Goal: Download file/media

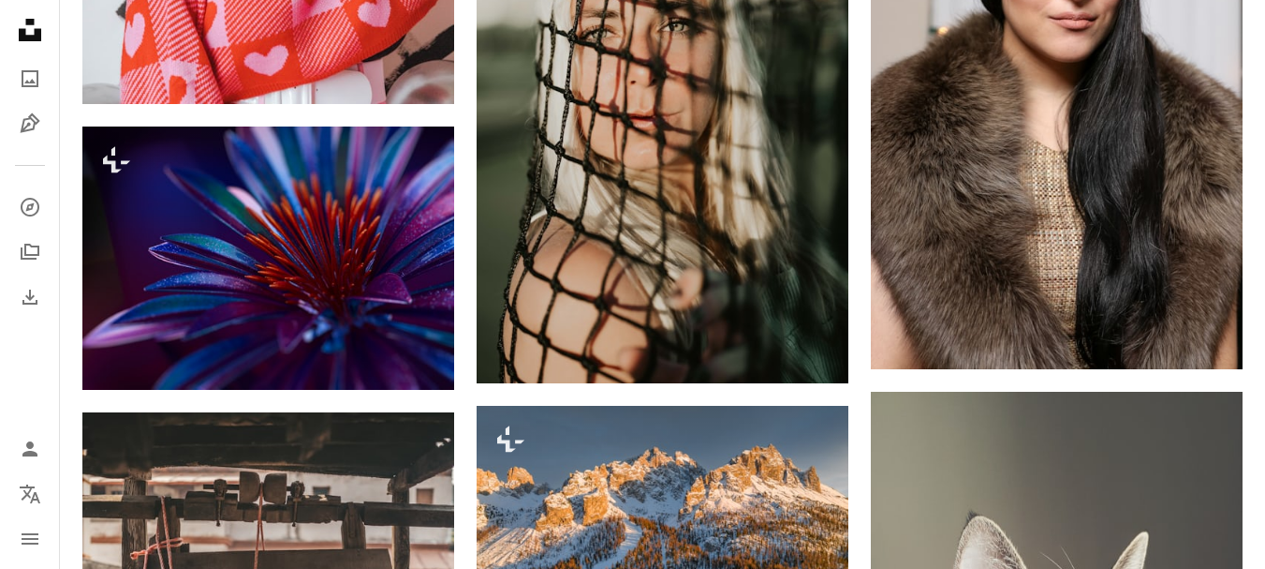
scroll to position [40474, 0]
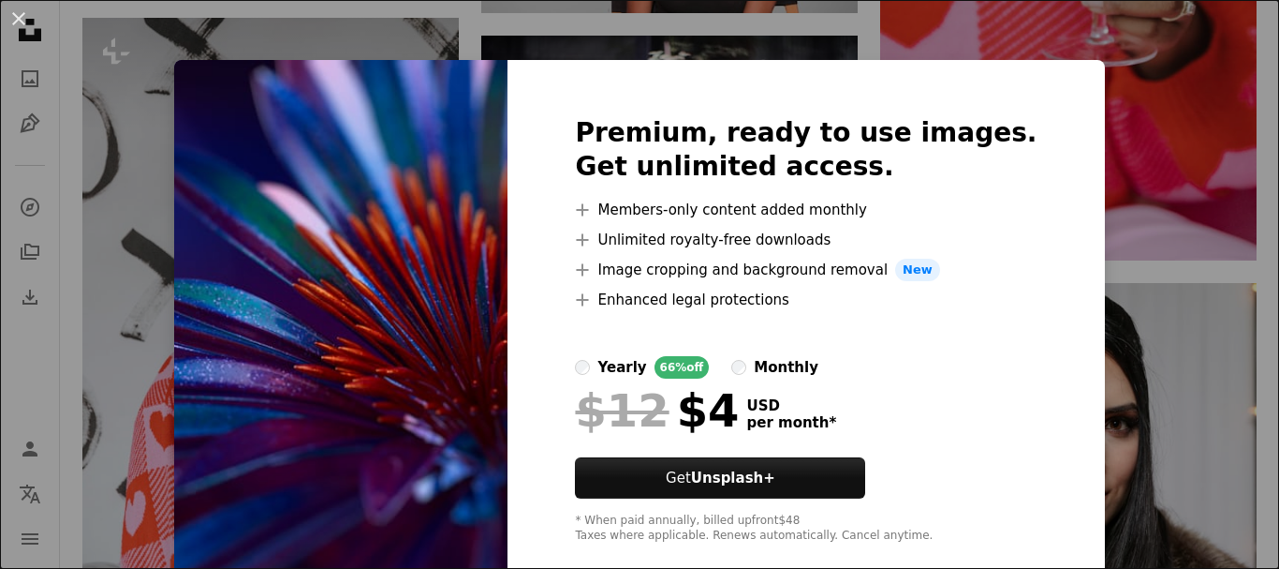
click at [372, 385] on img at bounding box center [340, 329] width 333 height 539
click at [21, 26] on button "An X shape" at bounding box center [18, 18] width 22 height 22
click at [22, 18] on icon "Unsplash logo Unsplash Home" at bounding box center [29, 29] width 37 height 37
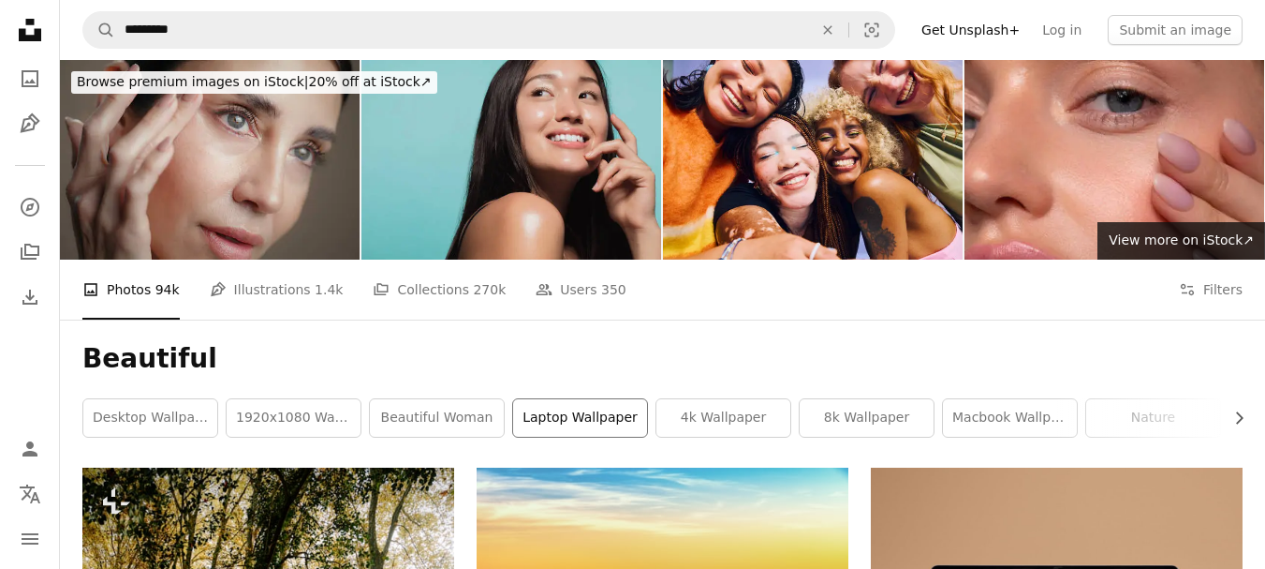
click at [607, 413] on link "laptop wallpaper" at bounding box center [580, 417] width 134 height 37
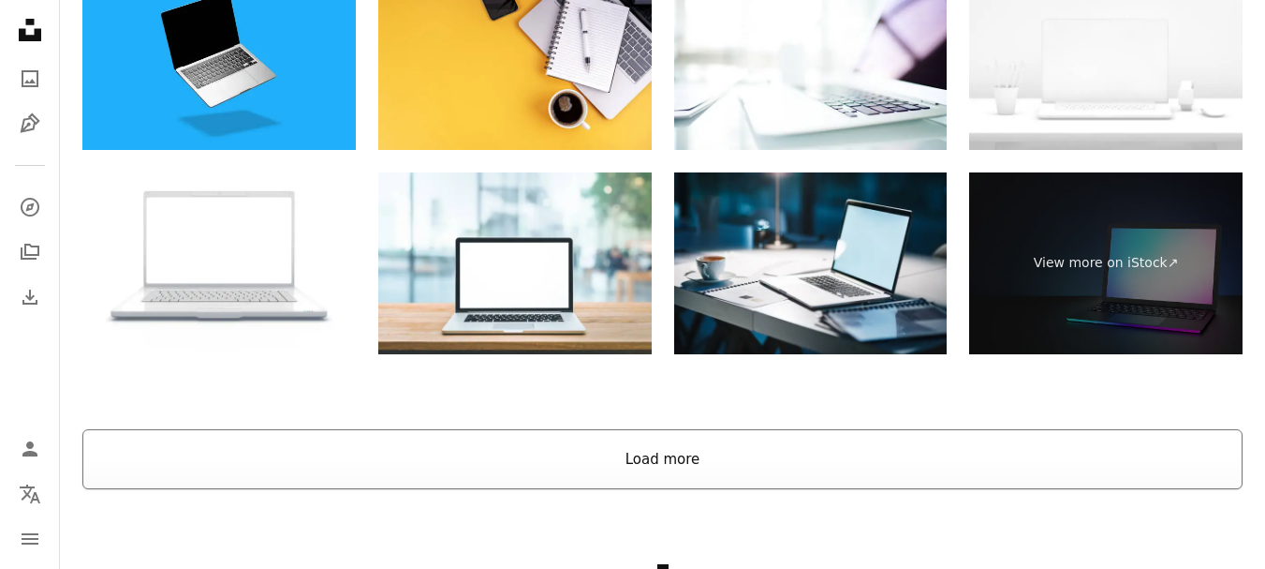
scroll to position [3110, 0]
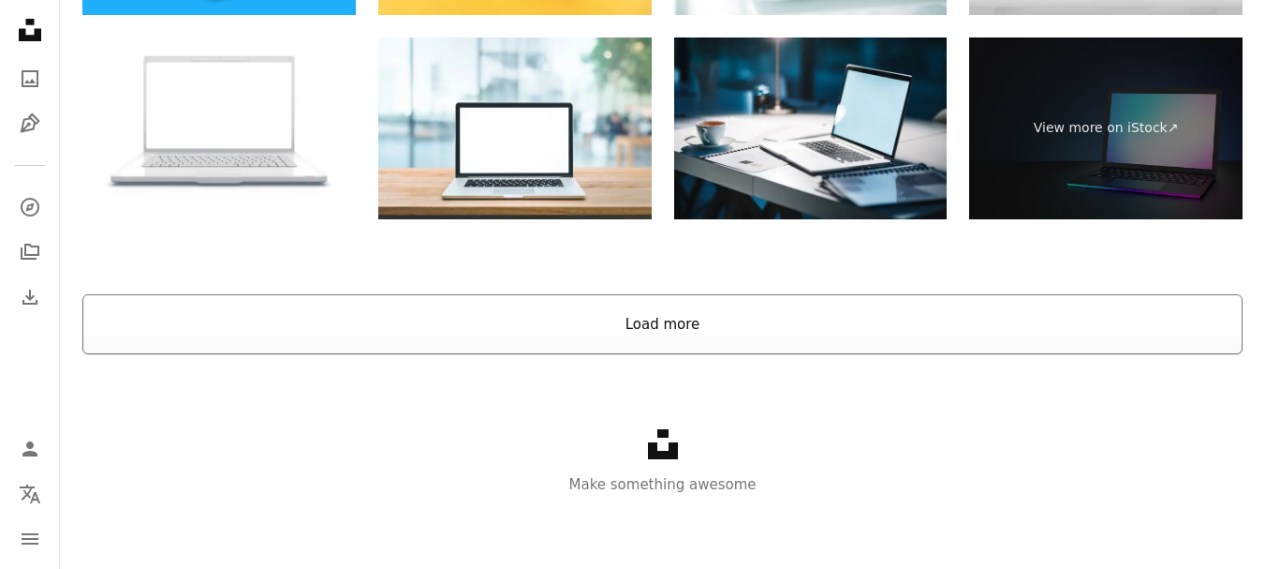
click at [828, 337] on button "Load more" at bounding box center [662, 324] width 1160 height 60
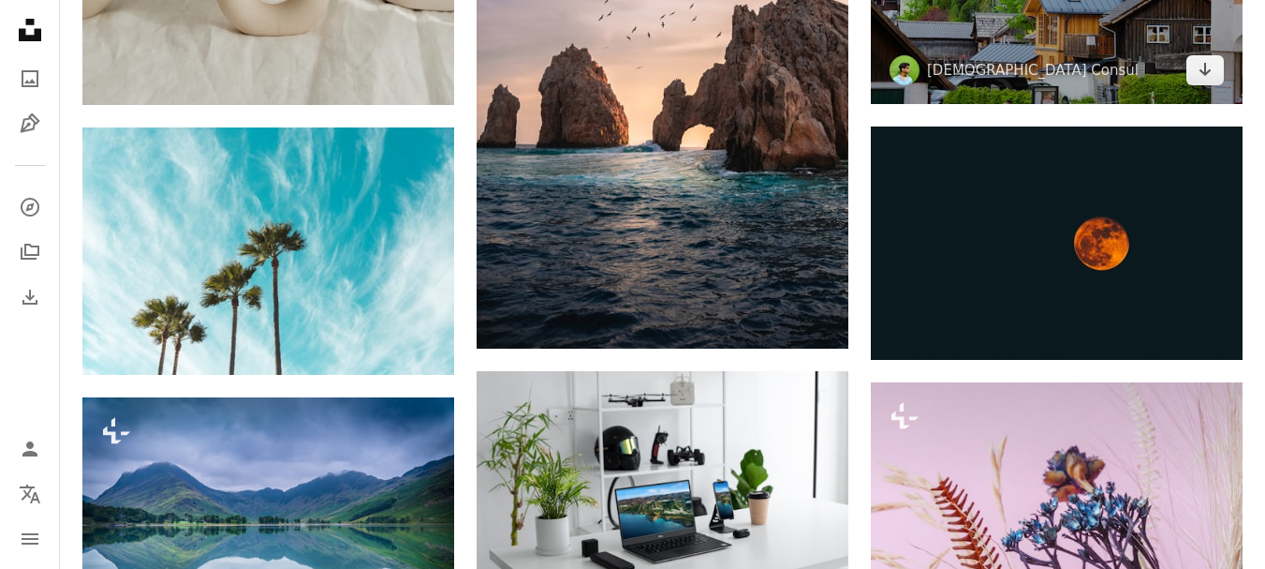
scroll to position [22054, 0]
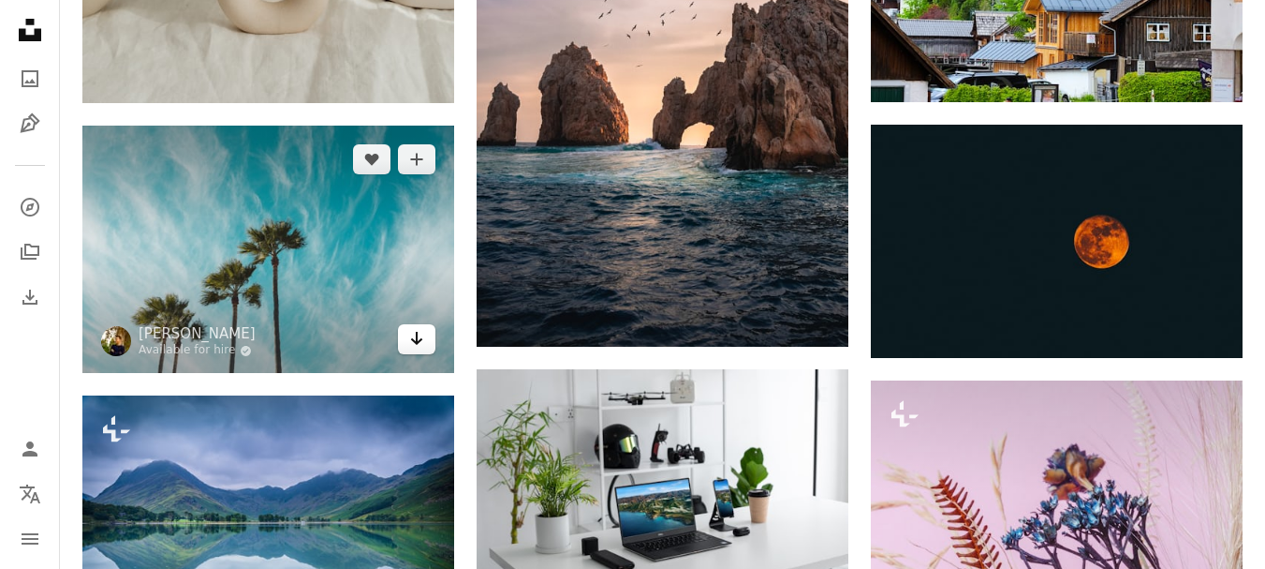
click at [415, 336] on icon "Arrow pointing down" at bounding box center [416, 338] width 15 height 22
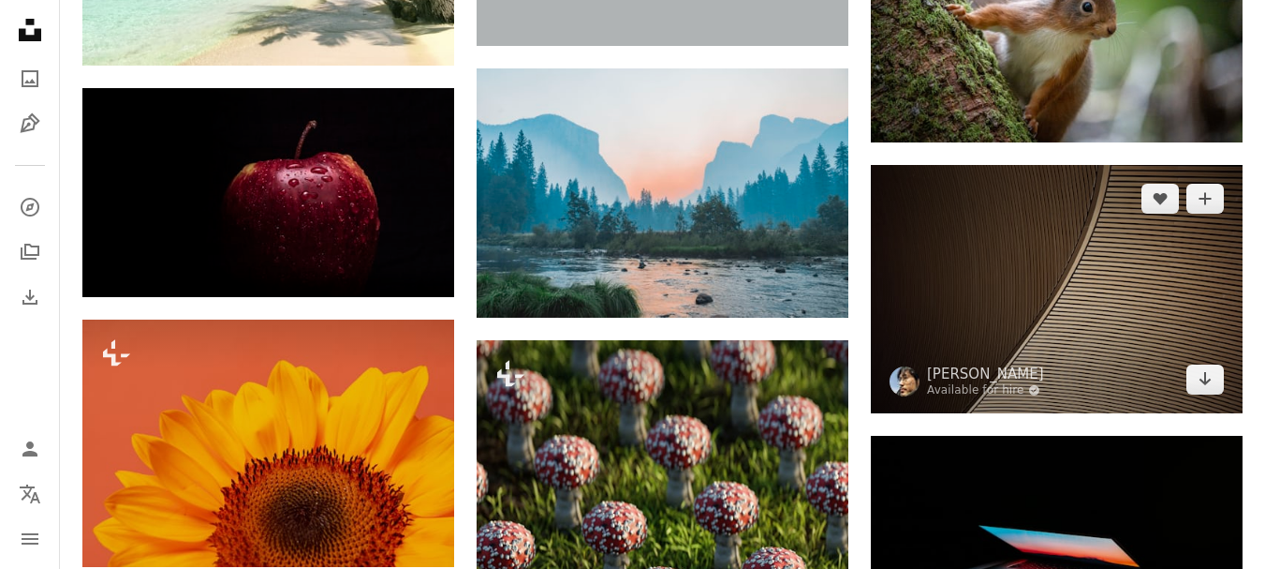
scroll to position [23422, 0]
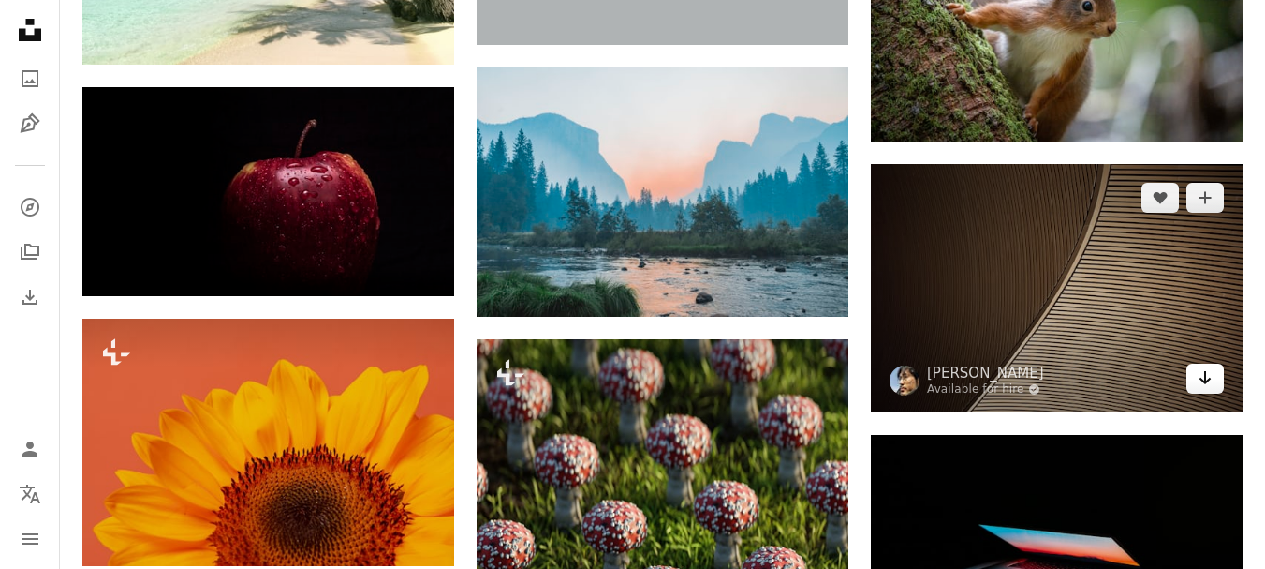
click at [1214, 369] on link "Arrow pointing down" at bounding box center [1205, 378] width 37 height 30
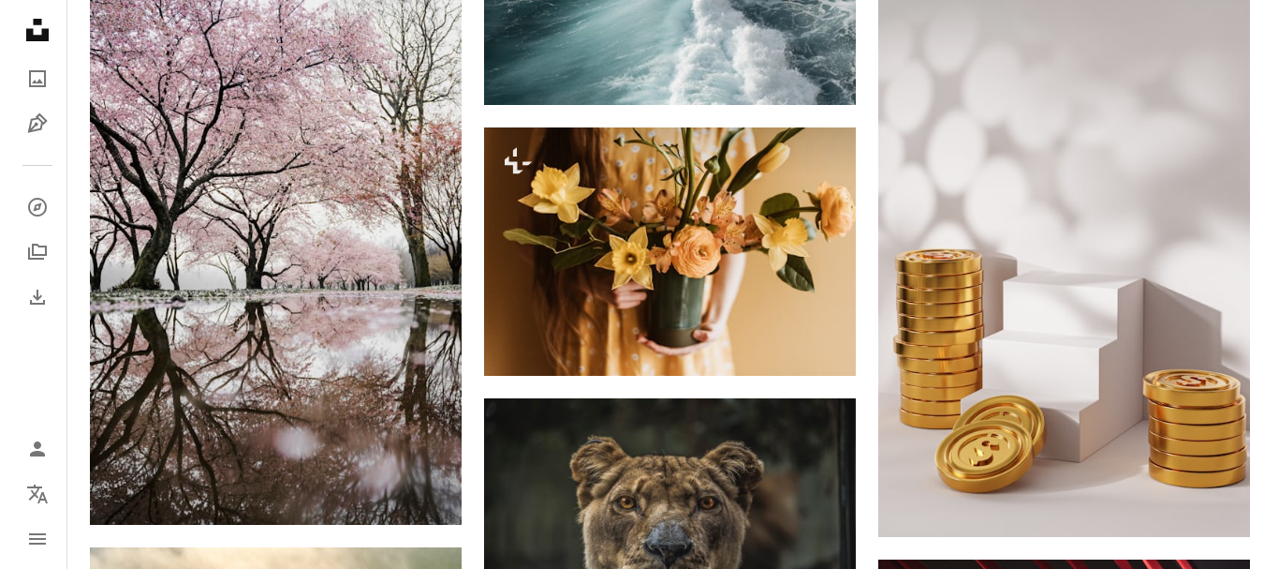
scroll to position [25582, 0]
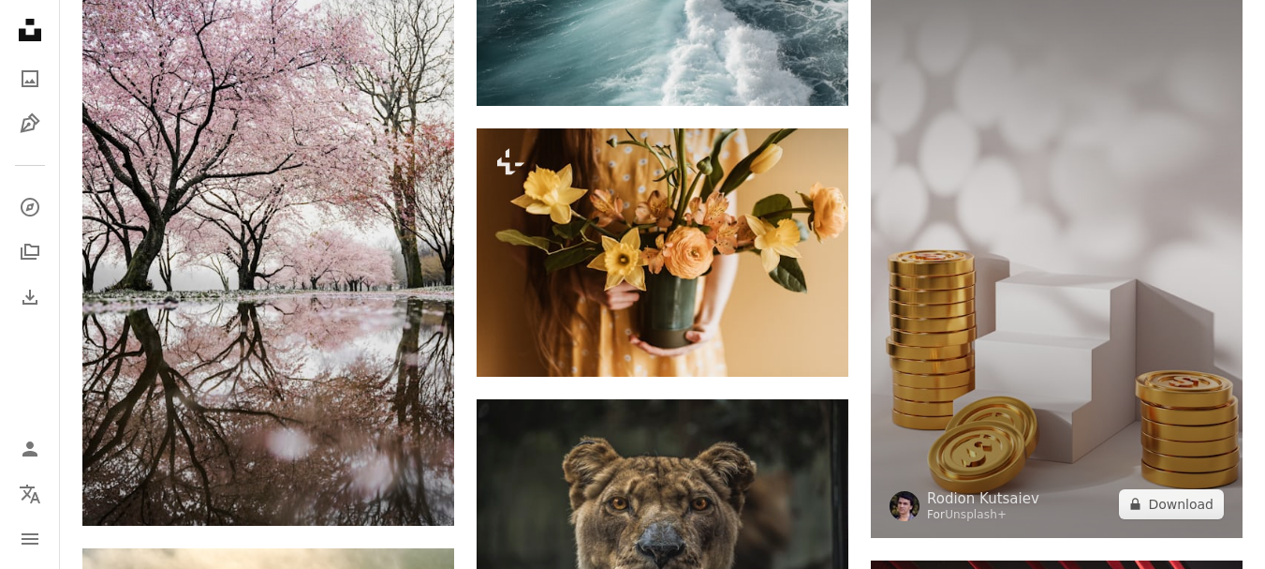
click at [1106, 380] on img at bounding box center [1057, 240] width 372 height 595
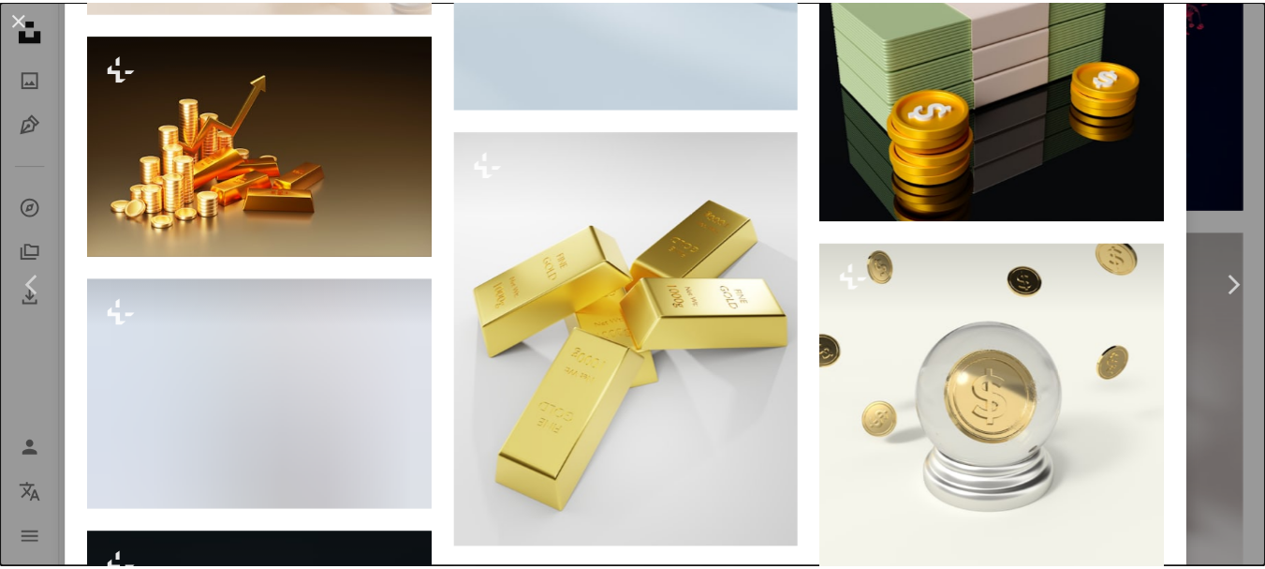
scroll to position [3729, 0]
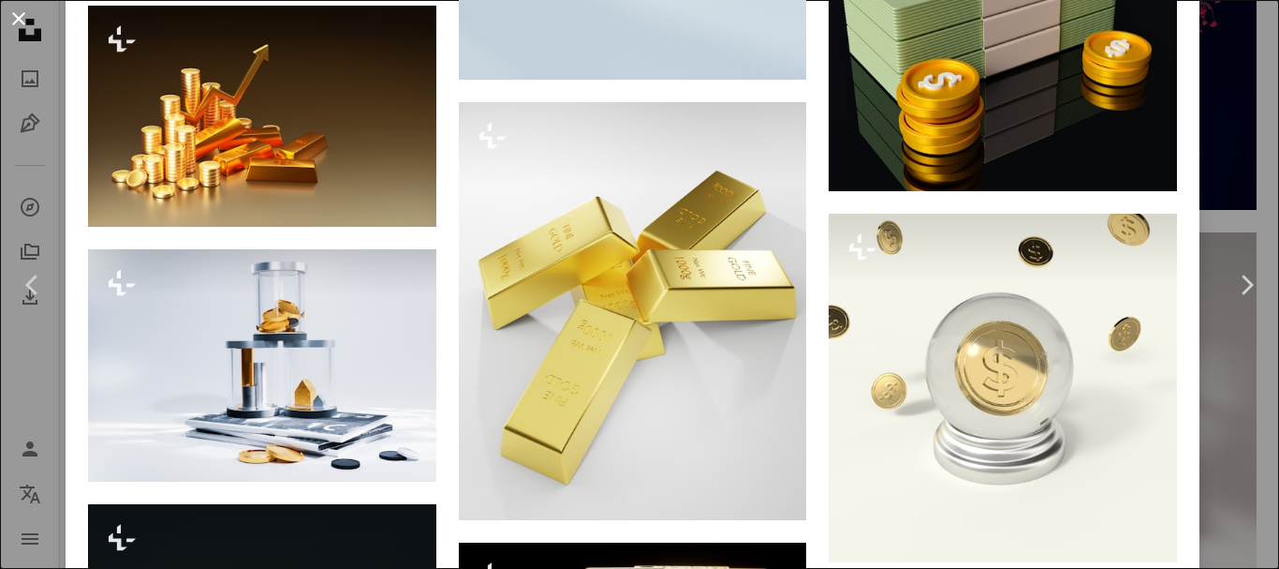
click at [20, 29] on button "An X shape" at bounding box center [18, 18] width 22 height 22
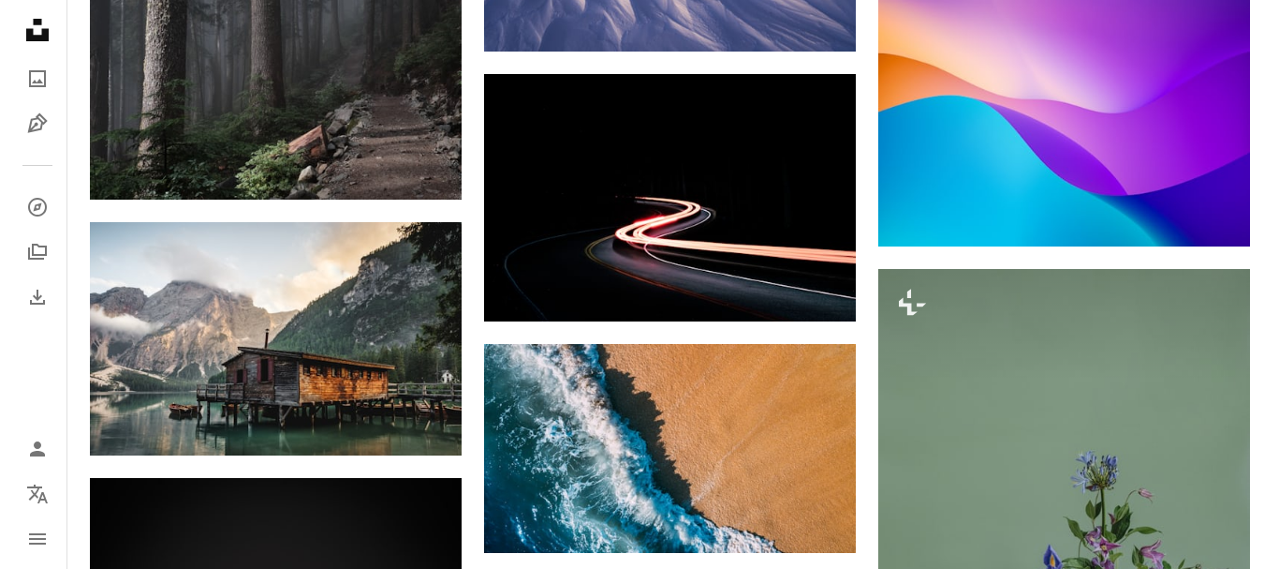
scroll to position [27415, 0]
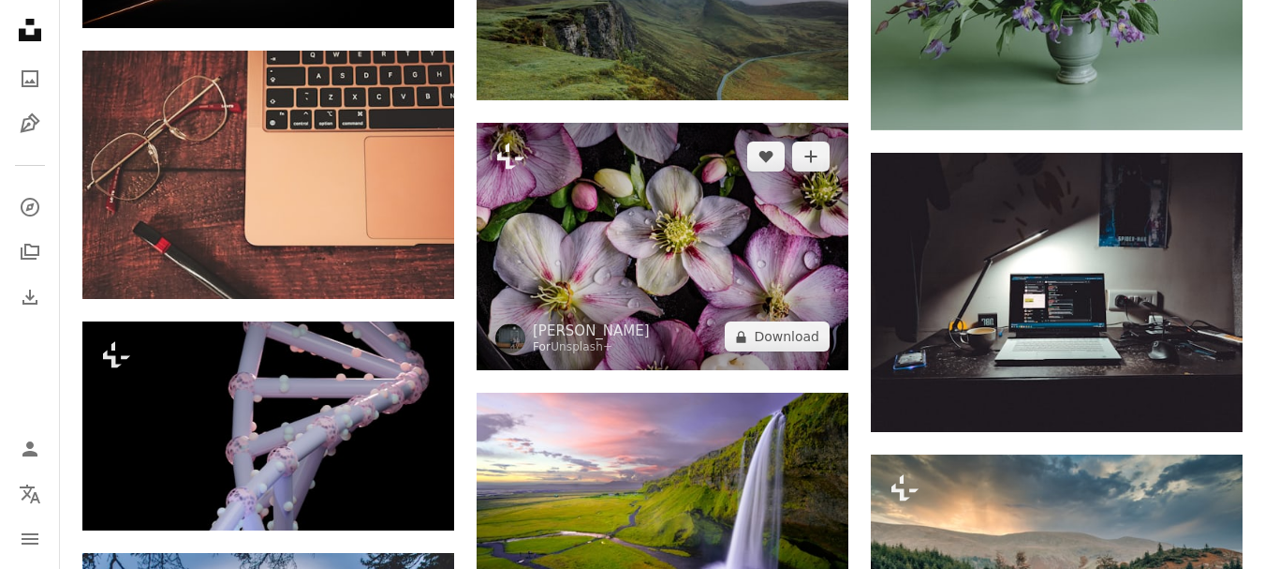
click at [659, 295] on img at bounding box center [663, 246] width 372 height 247
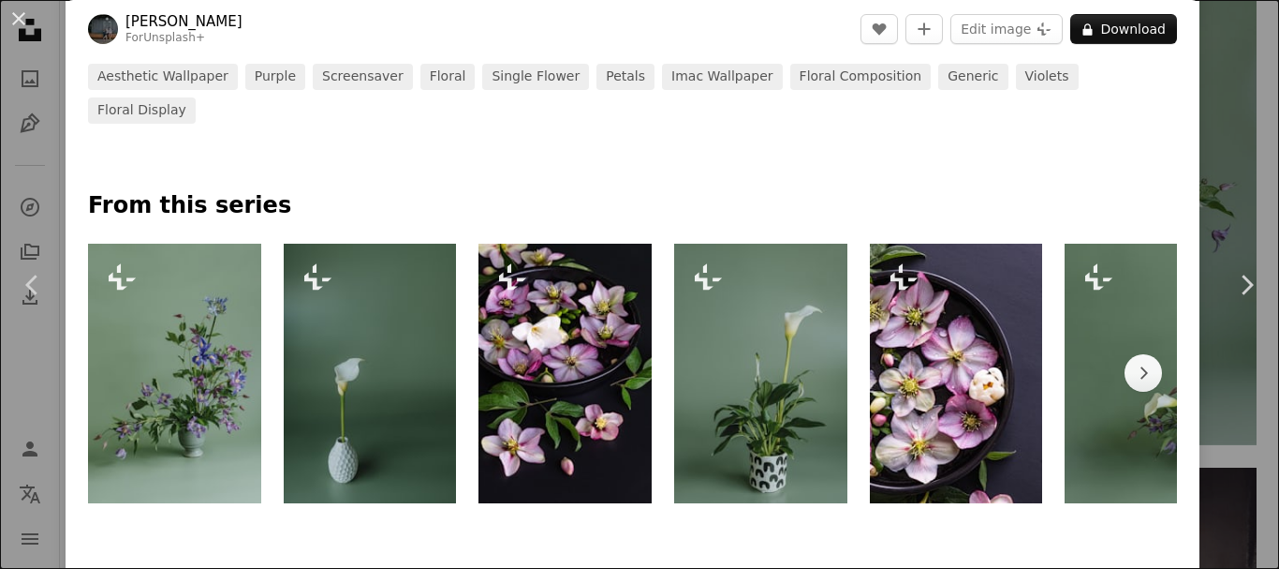
scroll to position [792, 0]
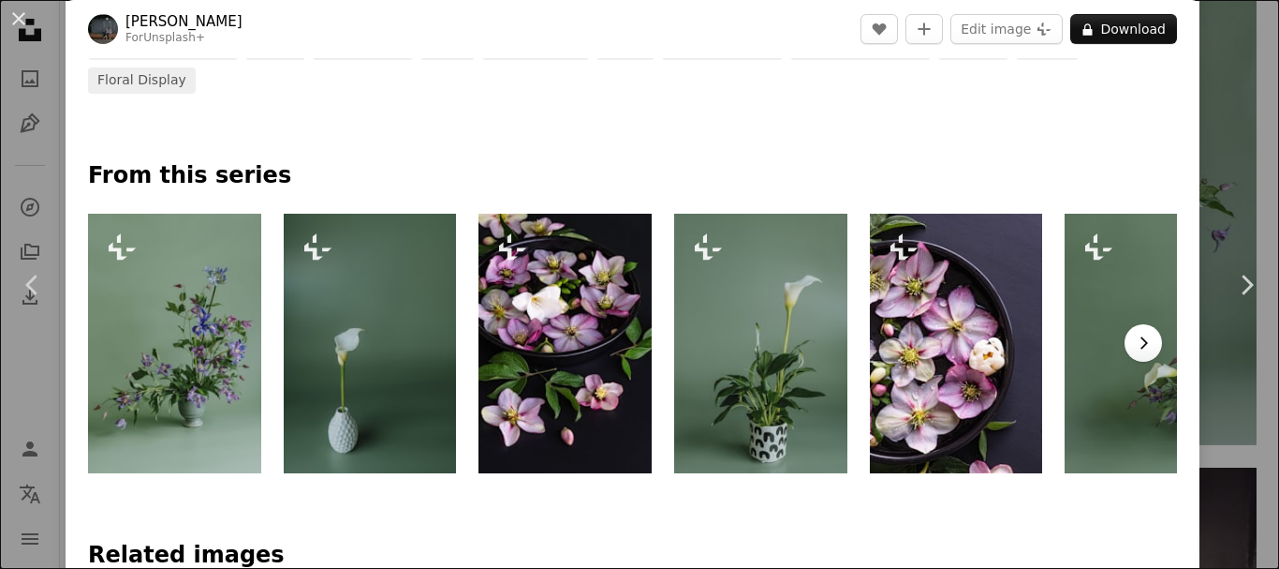
click at [1135, 324] on button "Chevron right" at bounding box center [1143, 342] width 37 height 37
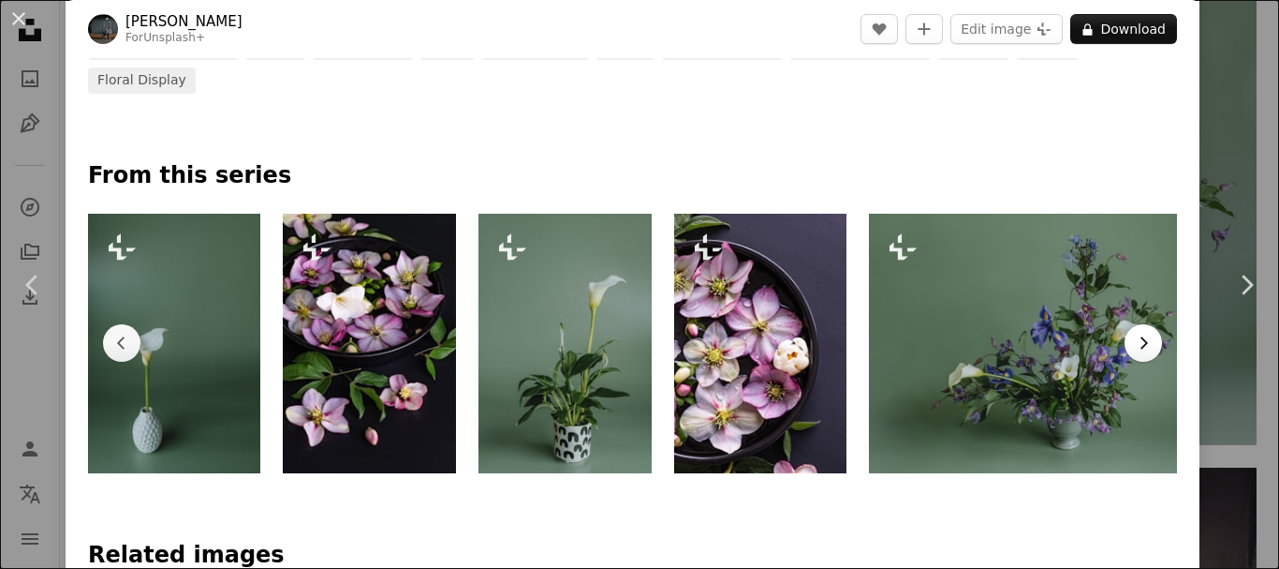
click at [1135, 324] on button "Chevron right" at bounding box center [1143, 342] width 37 height 37
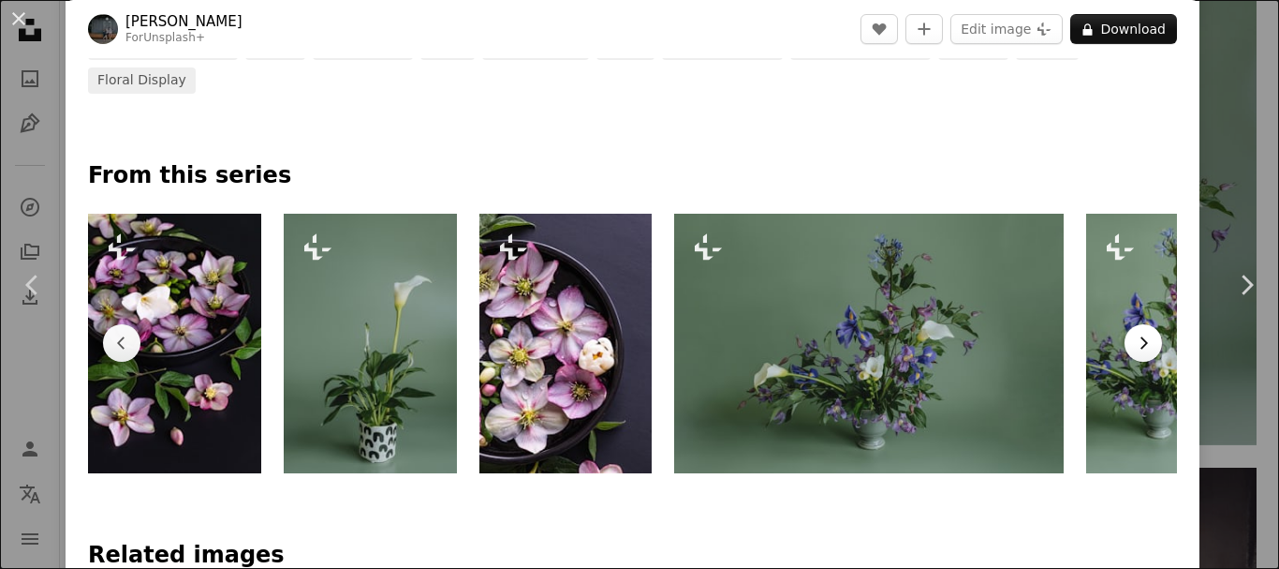
click at [1135, 324] on button "Chevron right" at bounding box center [1143, 342] width 37 height 37
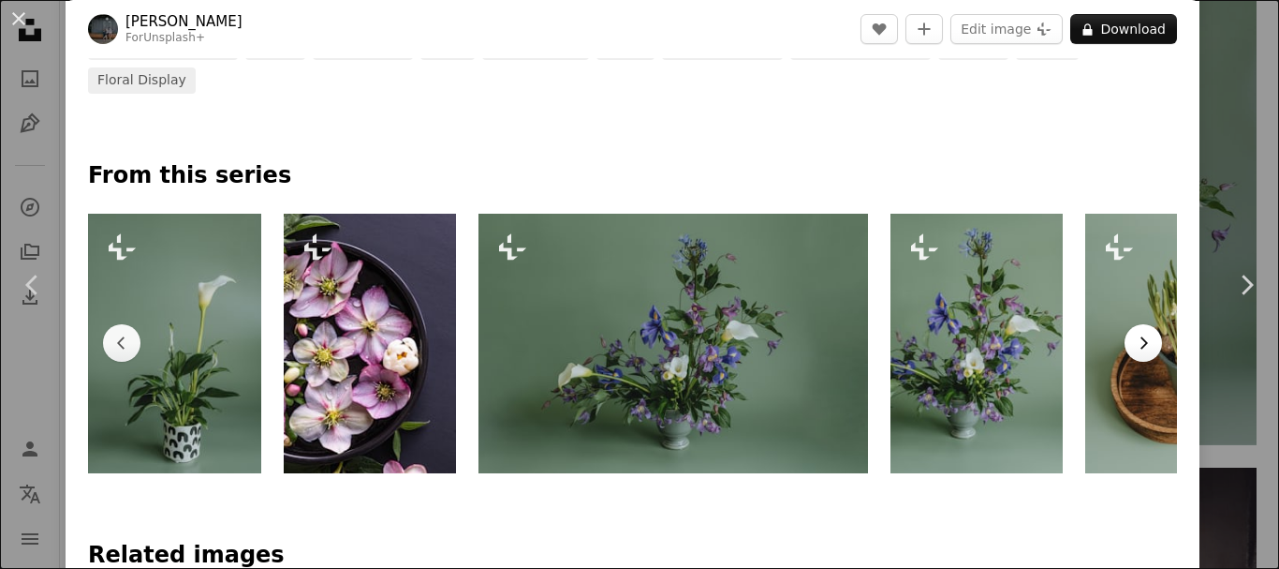
click at [1135, 324] on button "Chevron right" at bounding box center [1143, 342] width 37 height 37
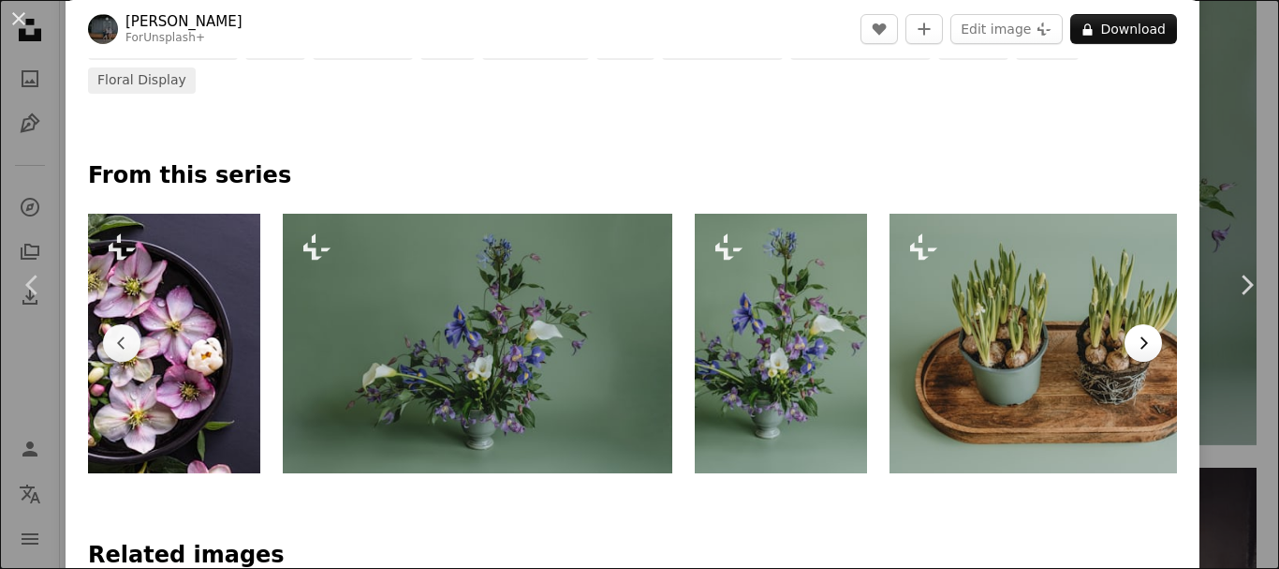
click at [1135, 324] on button "Chevron right" at bounding box center [1143, 342] width 37 height 37
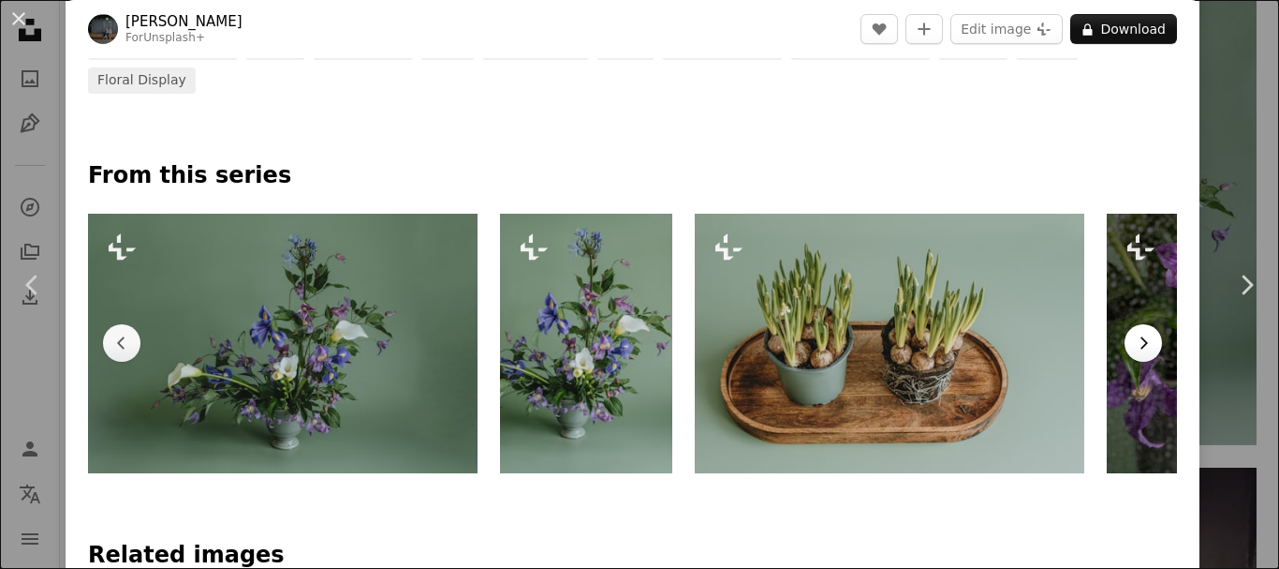
click at [1135, 324] on button "Chevron right" at bounding box center [1143, 342] width 37 height 37
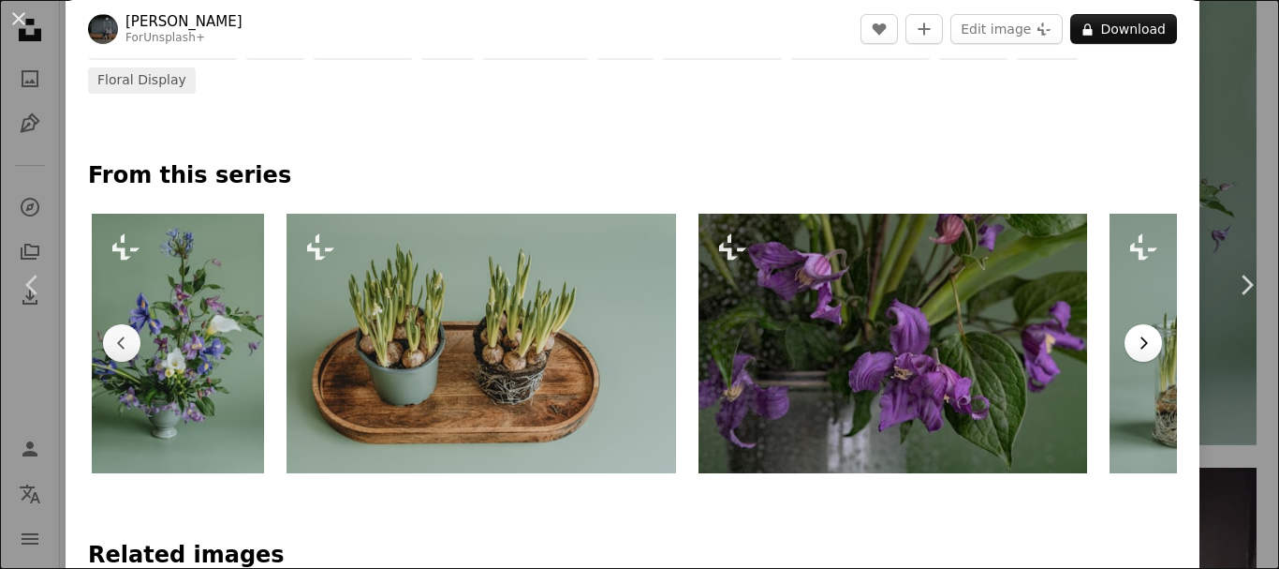
click at [1135, 324] on button "Chevron right" at bounding box center [1143, 342] width 37 height 37
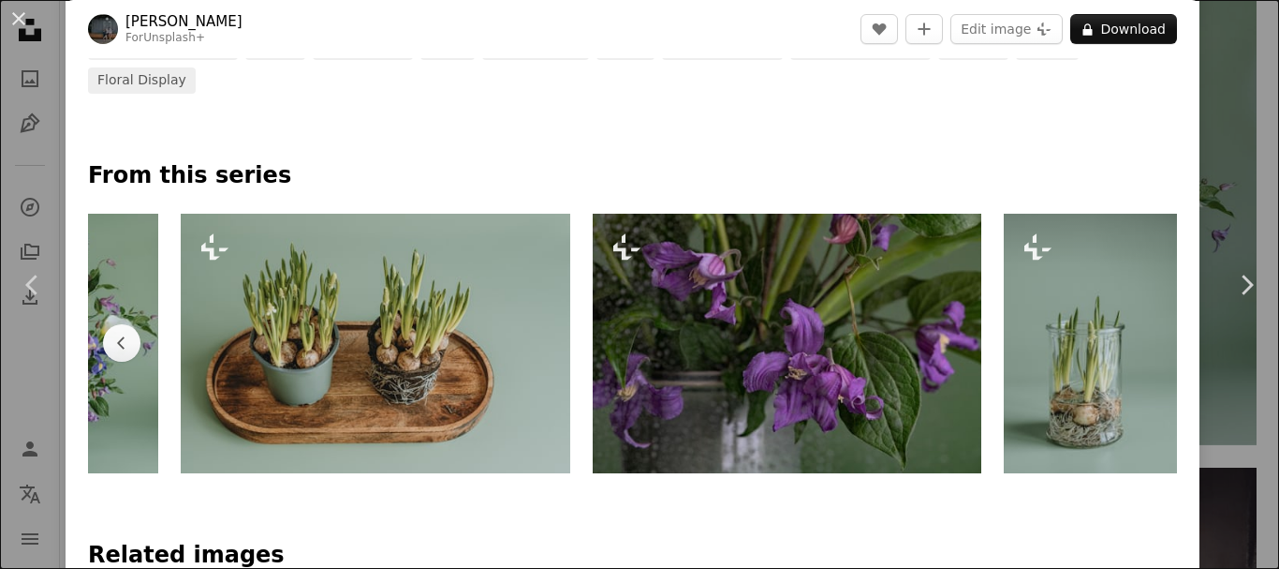
click at [1135, 322] on img at bounding box center [1090, 343] width 173 height 259
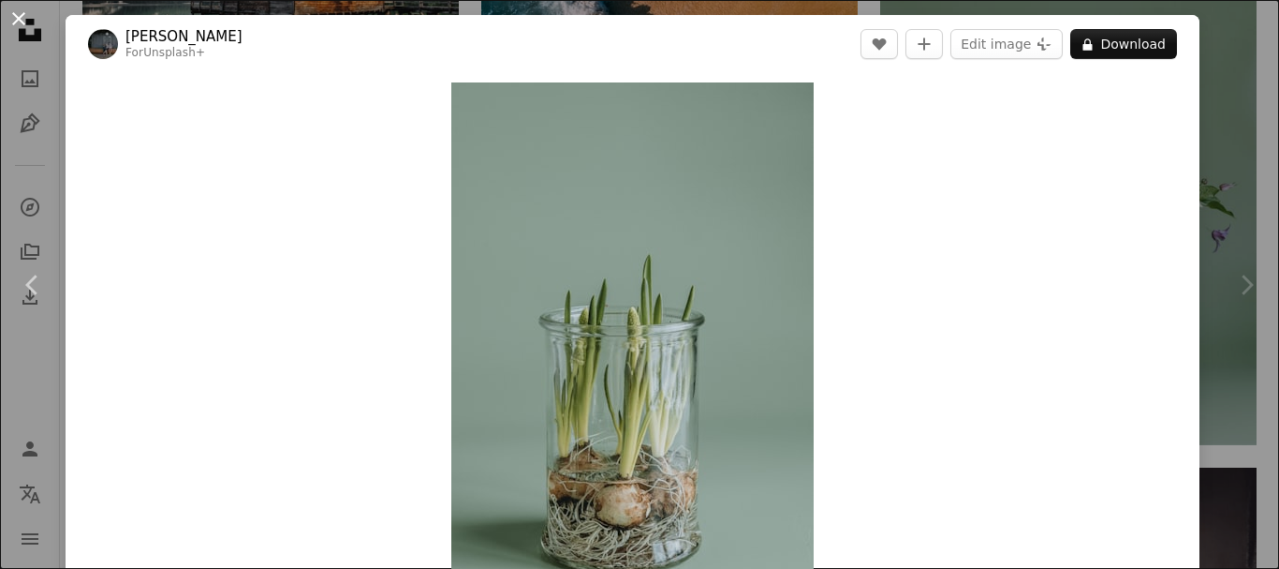
click at [14, 18] on button "An X shape" at bounding box center [18, 18] width 22 height 22
click at [22, 20] on icon "Unsplash logo Unsplash Home" at bounding box center [29, 29] width 37 height 37
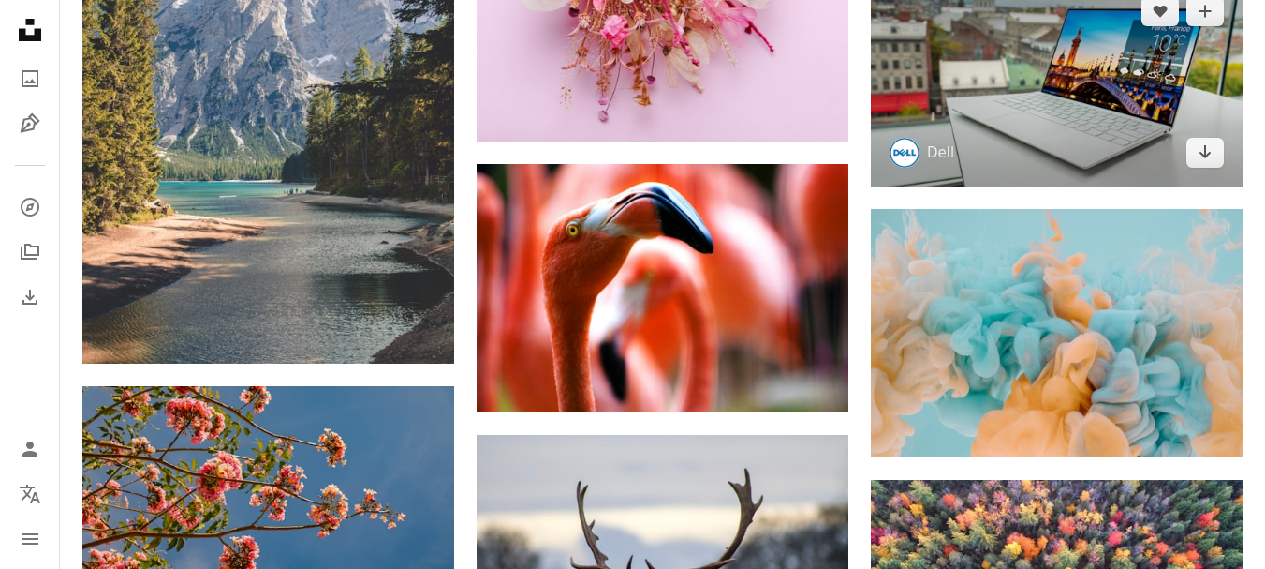
scroll to position [28288, 0]
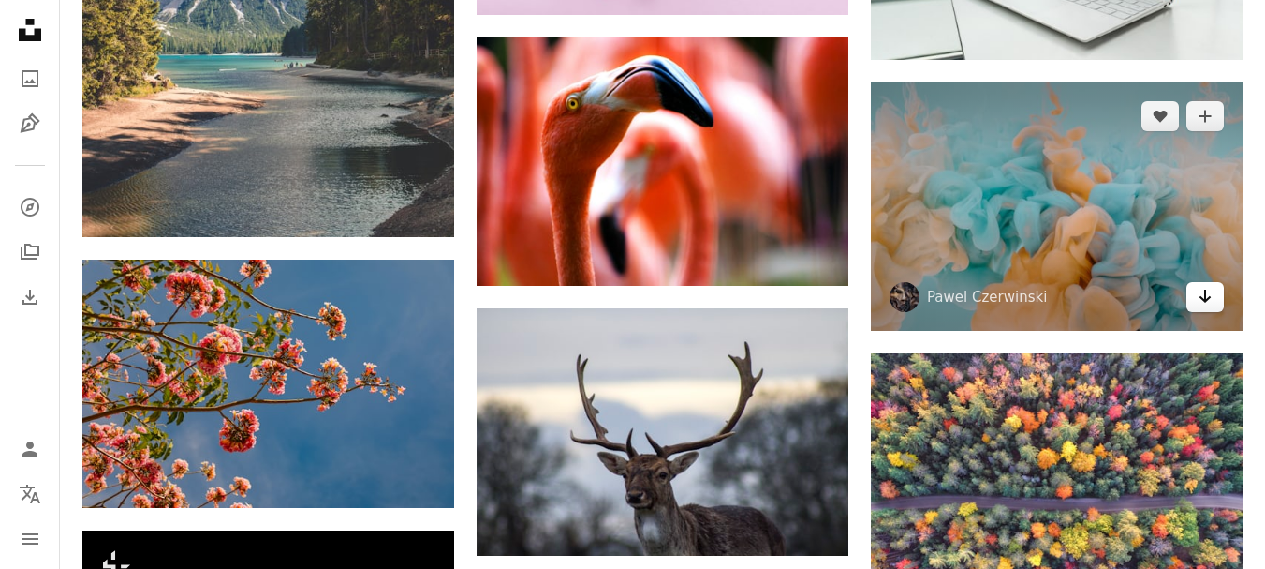
click at [1198, 289] on icon "Arrow pointing down" at bounding box center [1205, 296] width 15 height 22
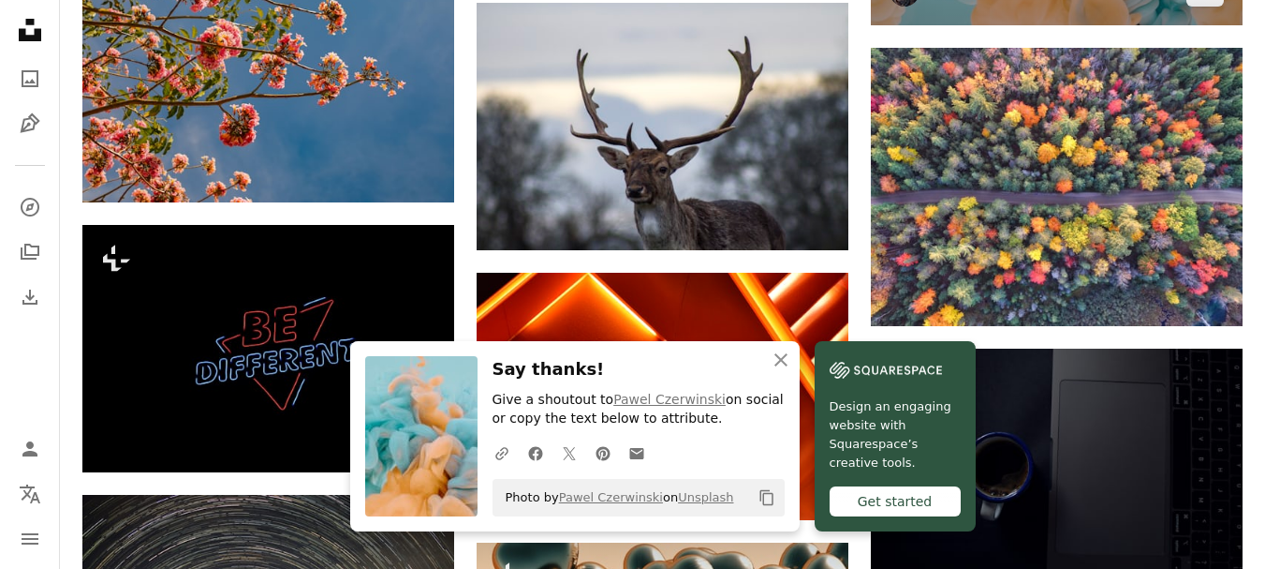
scroll to position [28686, 0]
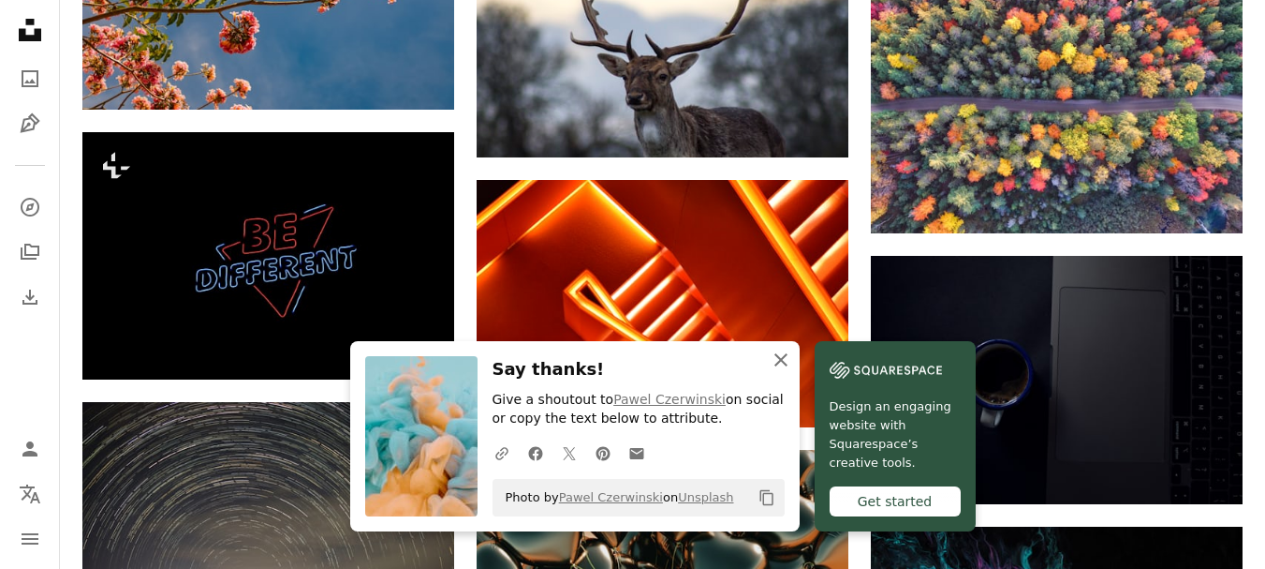
click at [786, 361] on icon "An X shape" at bounding box center [781, 359] width 22 height 22
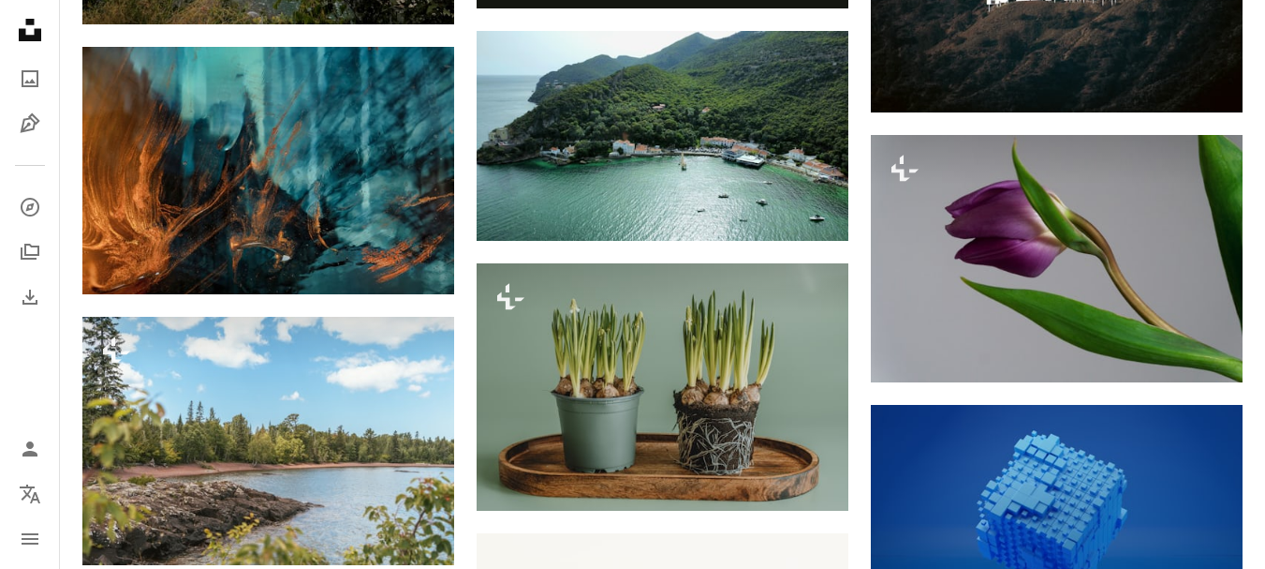
scroll to position [29719, 0]
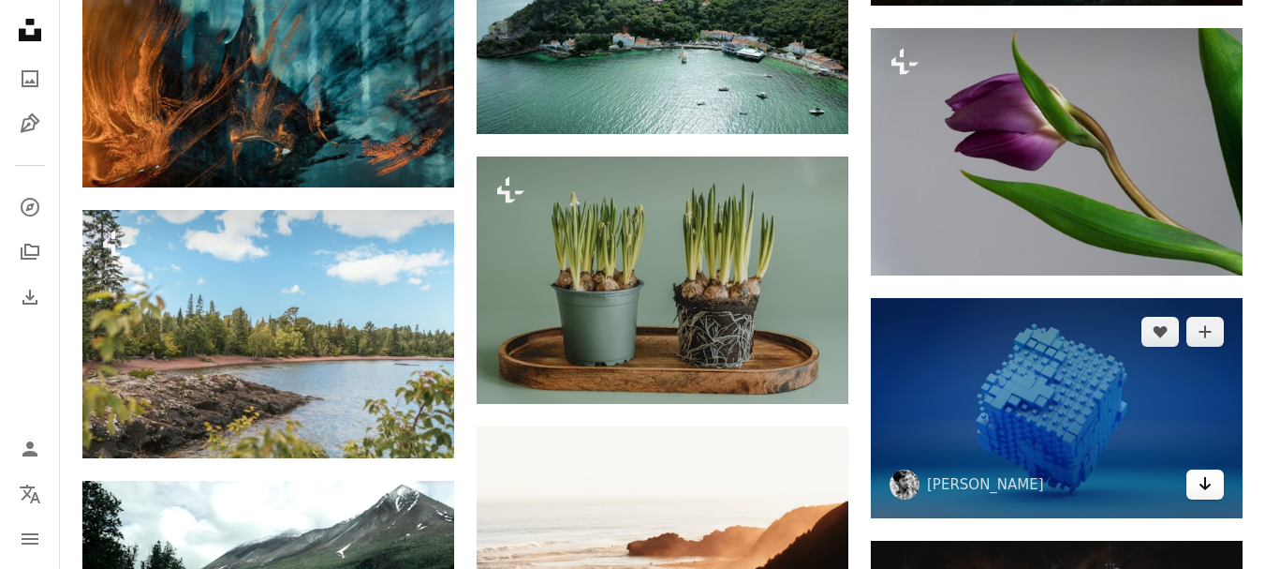
click at [1210, 472] on icon "Arrow pointing down" at bounding box center [1205, 483] width 15 height 22
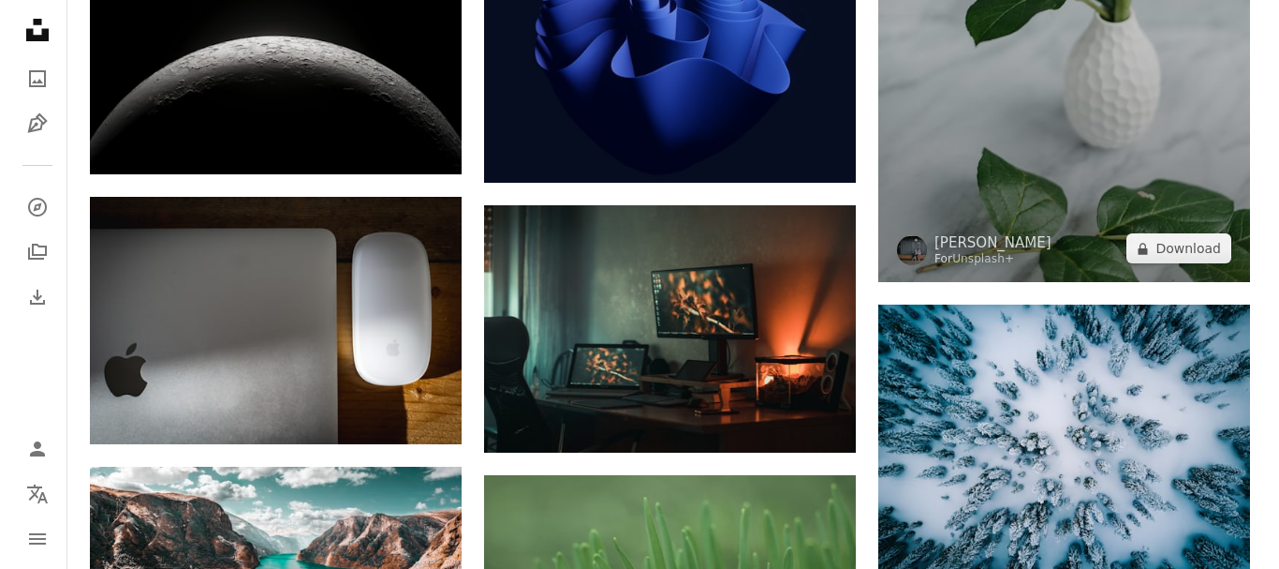
scroll to position [31362, 0]
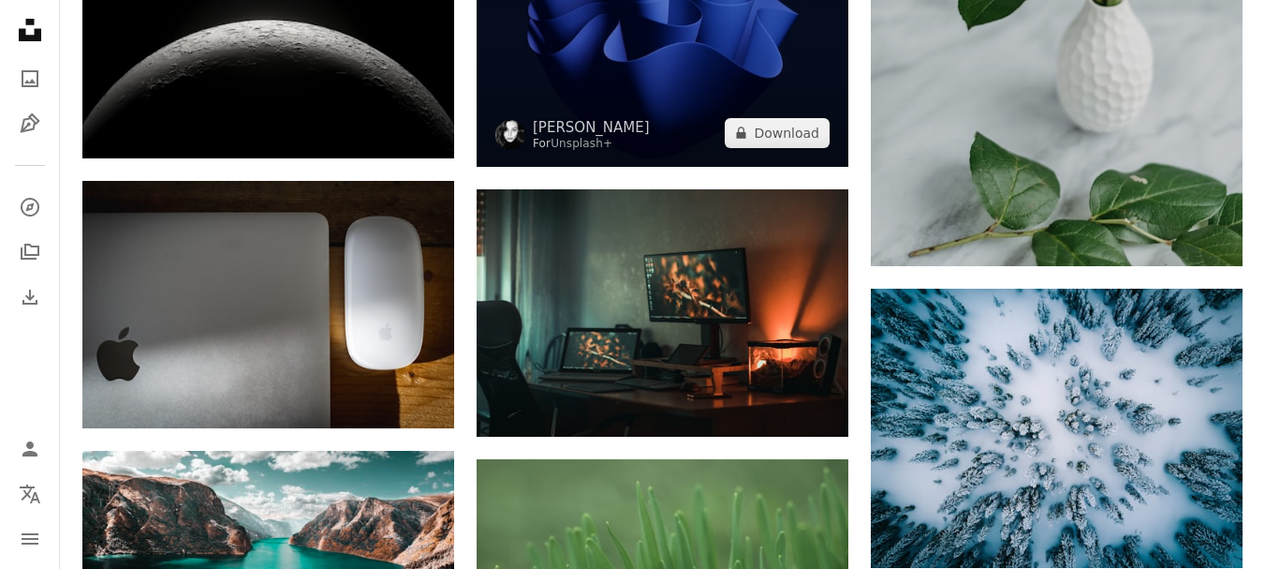
click at [701, 71] on img at bounding box center [663, 34] width 372 height 265
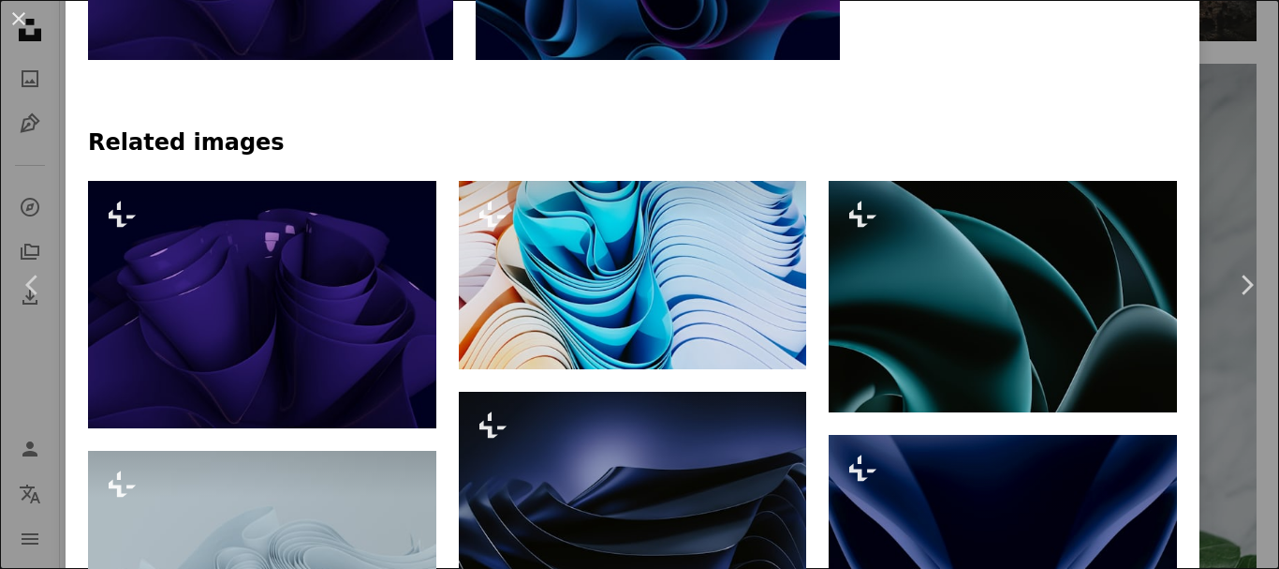
scroll to position [1180, 0]
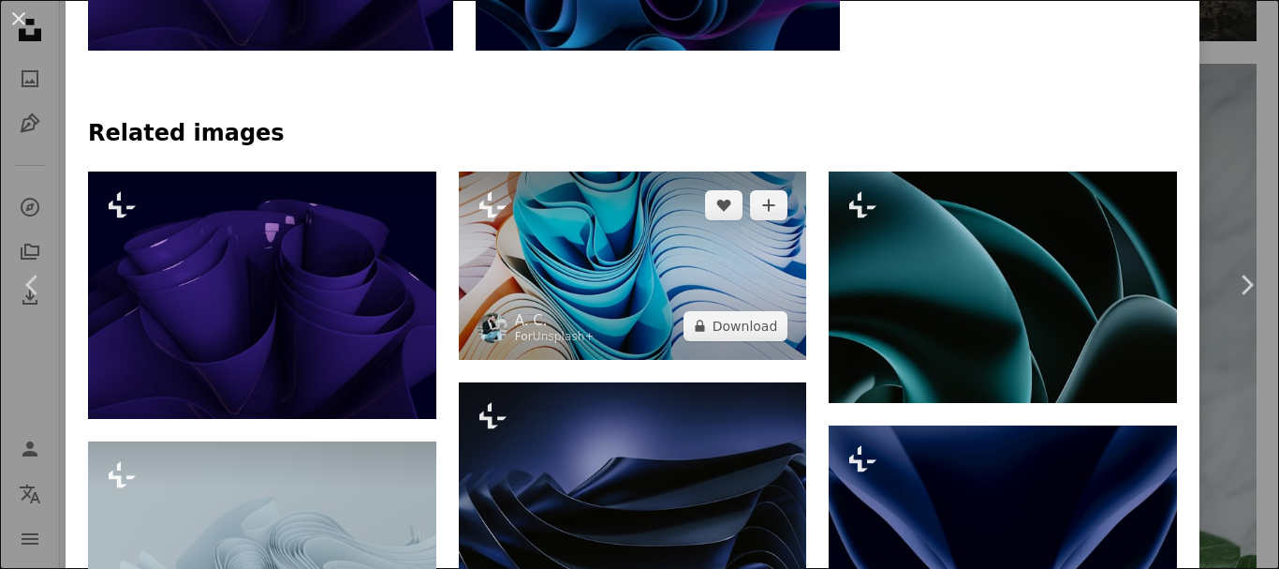
click at [684, 236] on img at bounding box center [633, 265] width 348 height 188
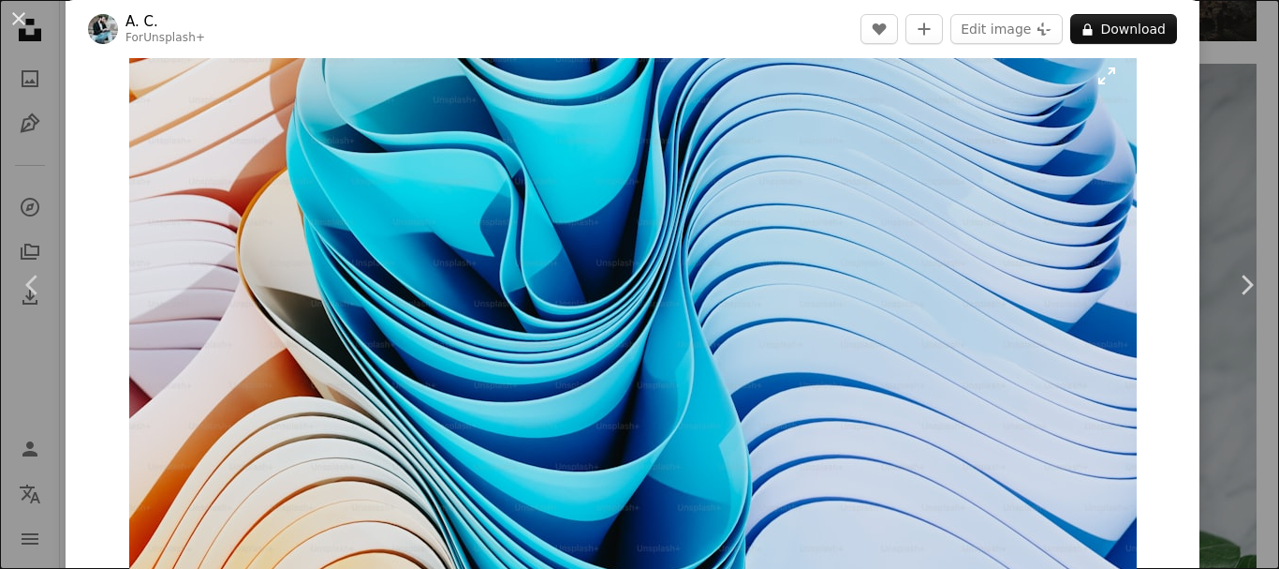
scroll to position [29, 0]
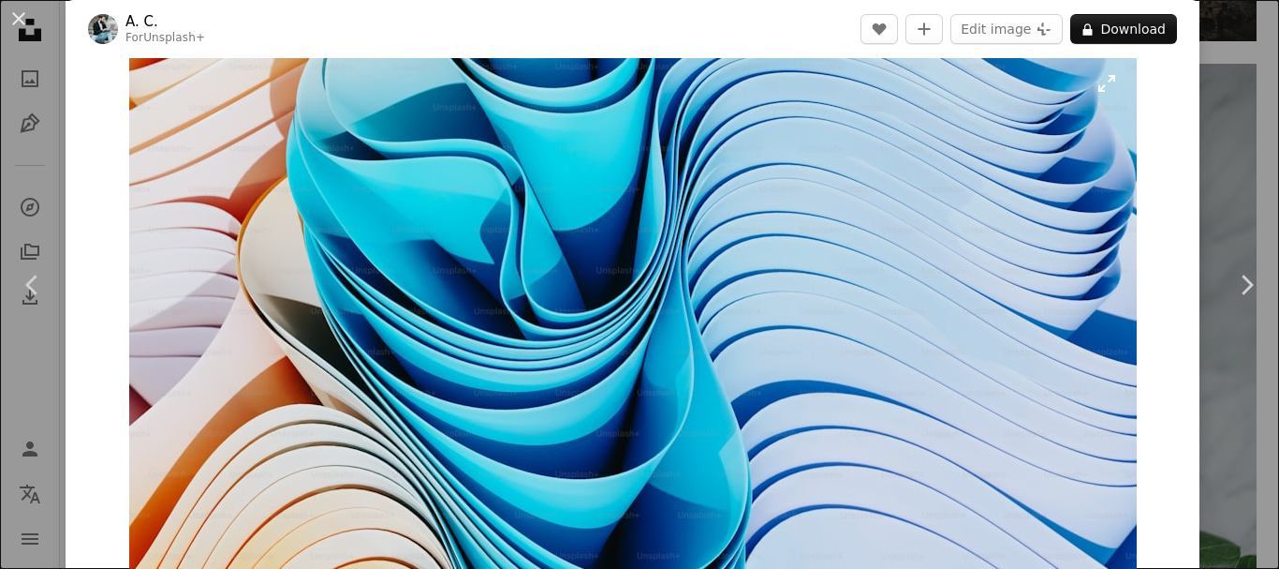
click at [629, 404] on img "Zoom in on this image" at bounding box center [633, 324] width 1008 height 543
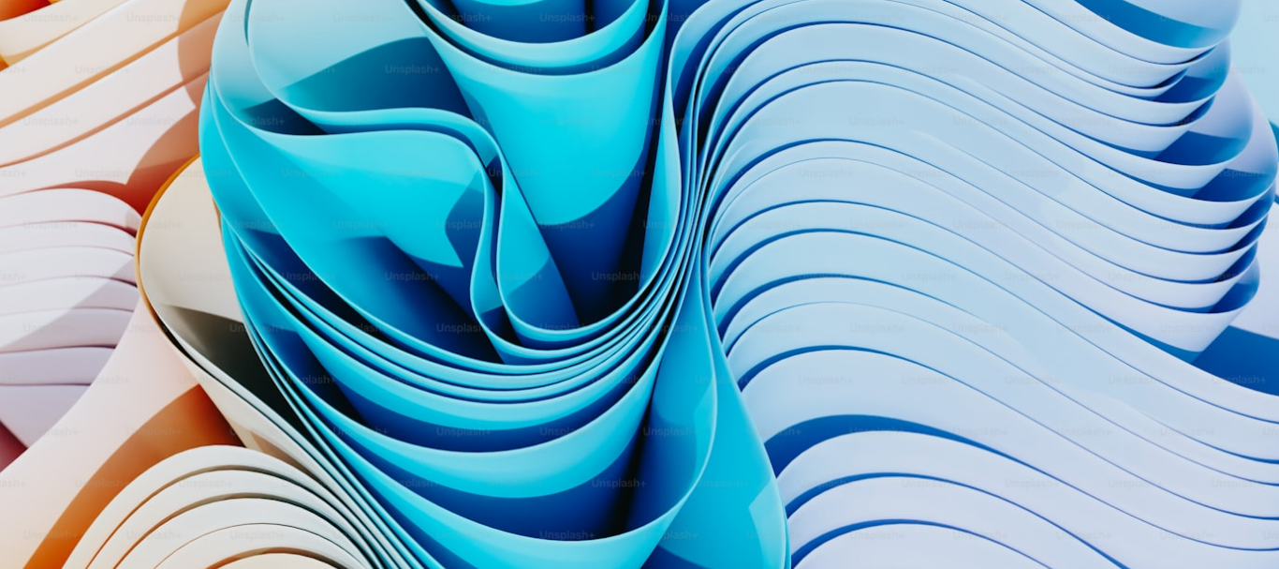
scroll to position [53, 0]
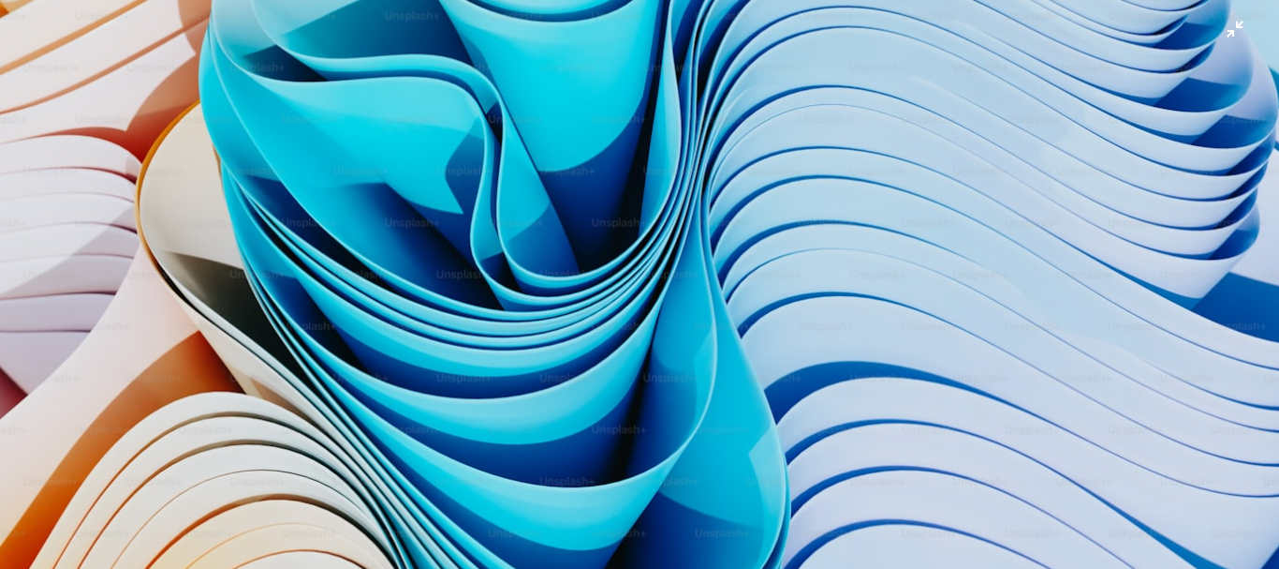
click at [629, 404] on img "Zoom out on this image" at bounding box center [639, 291] width 1281 height 691
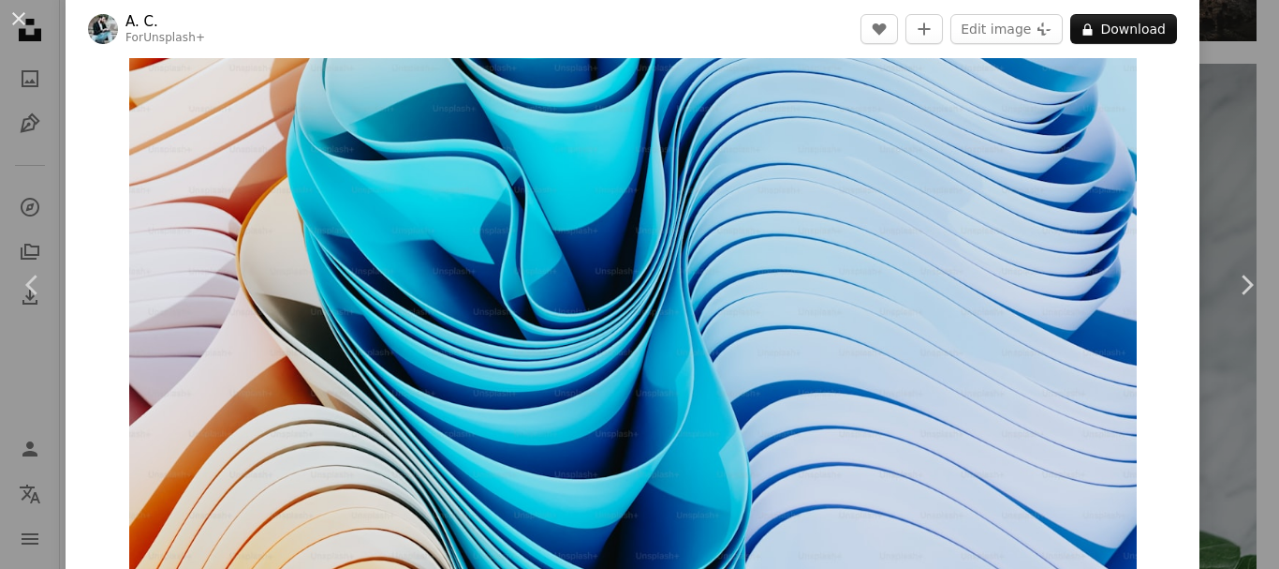
scroll to position [57, 0]
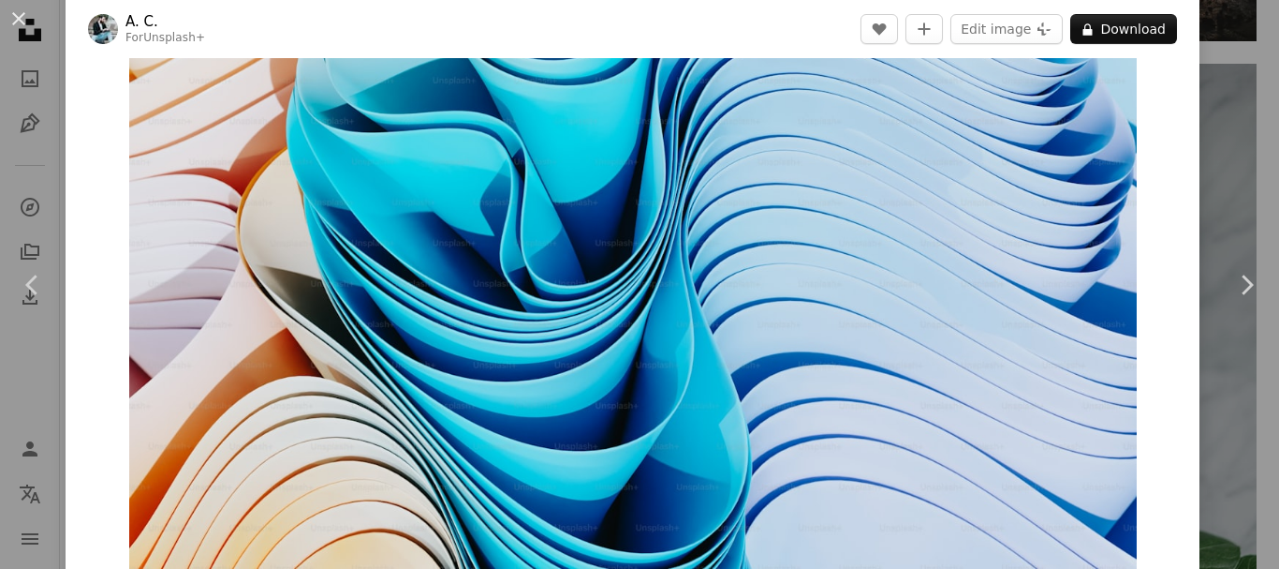
click at [629, 404] on img "Zoom in on this image" at bounding box center [633, 296] width 1008 height 543
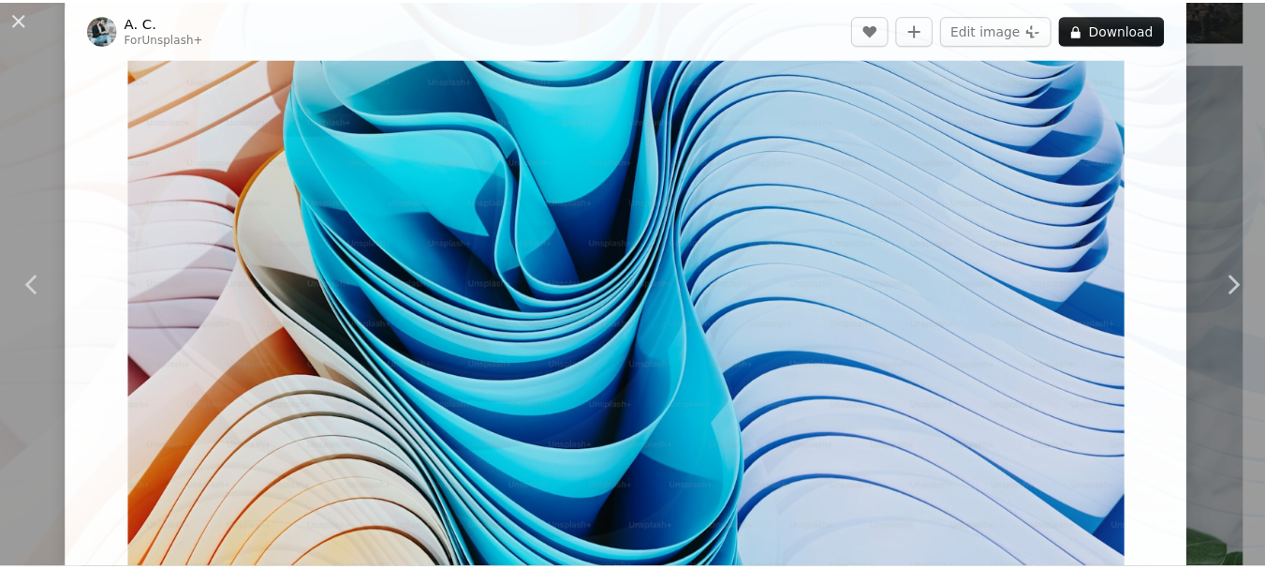
scroll to position [54, 0]
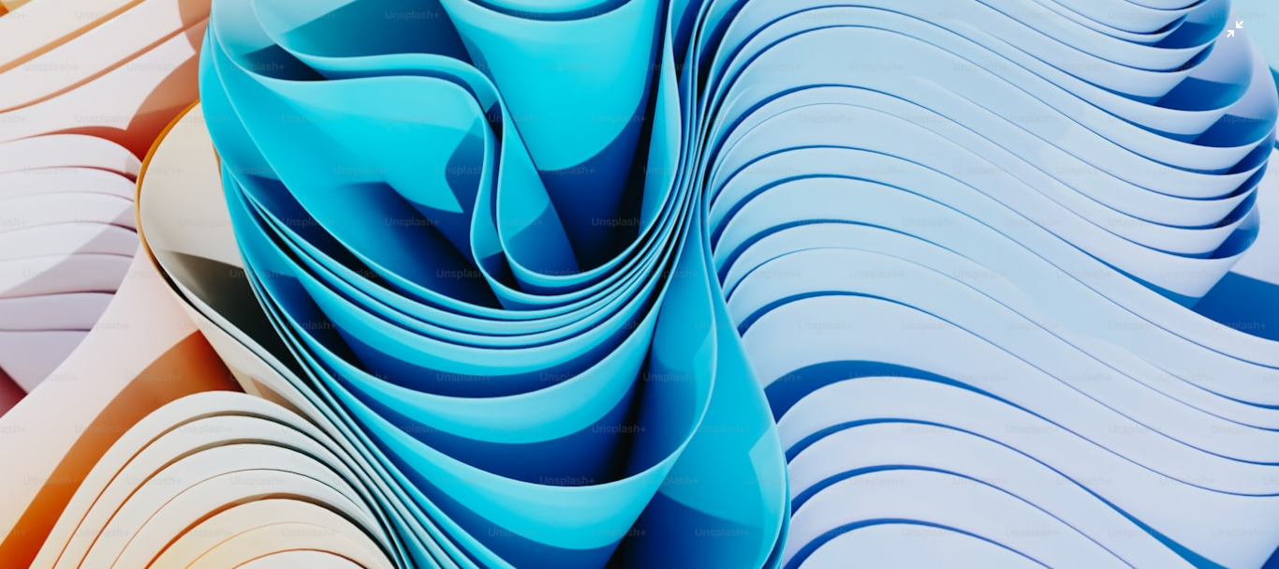
click at [629, 404] on img "Zoom out on this image" at bounding box center [639, 290] width 1281 height 691
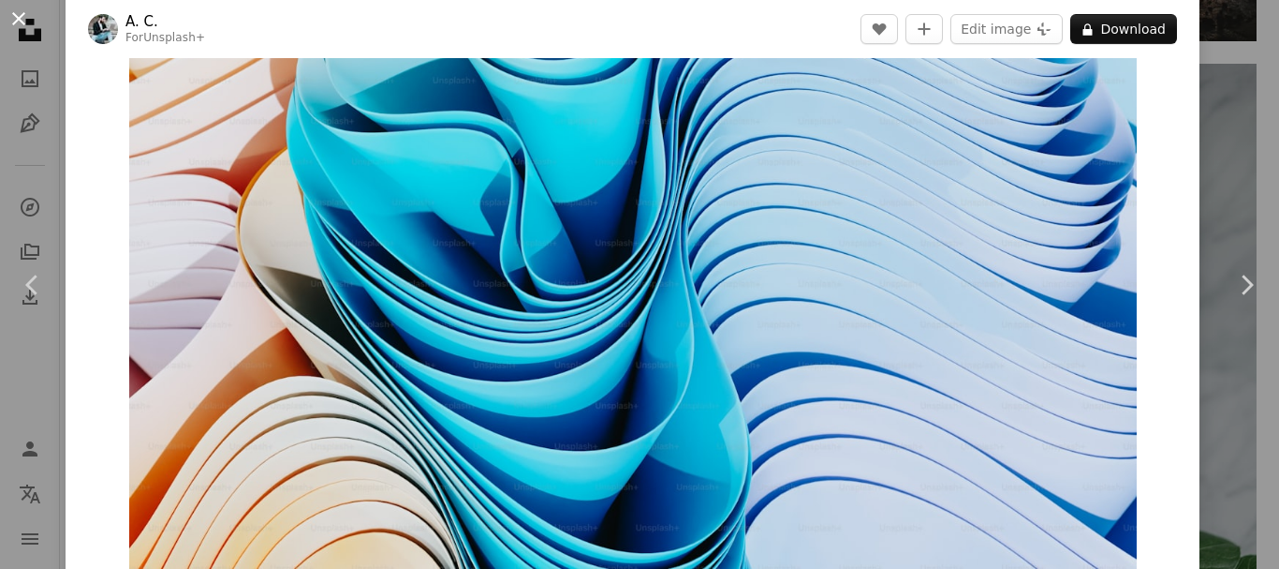
click at [25, 12] on button "An X shape" at bounding box center [18, 18] width 22 height 22
click at [14, 22] on icon "Unsplash logo Unsplash Home" at bounding box center [29, 29] width 37 height 37
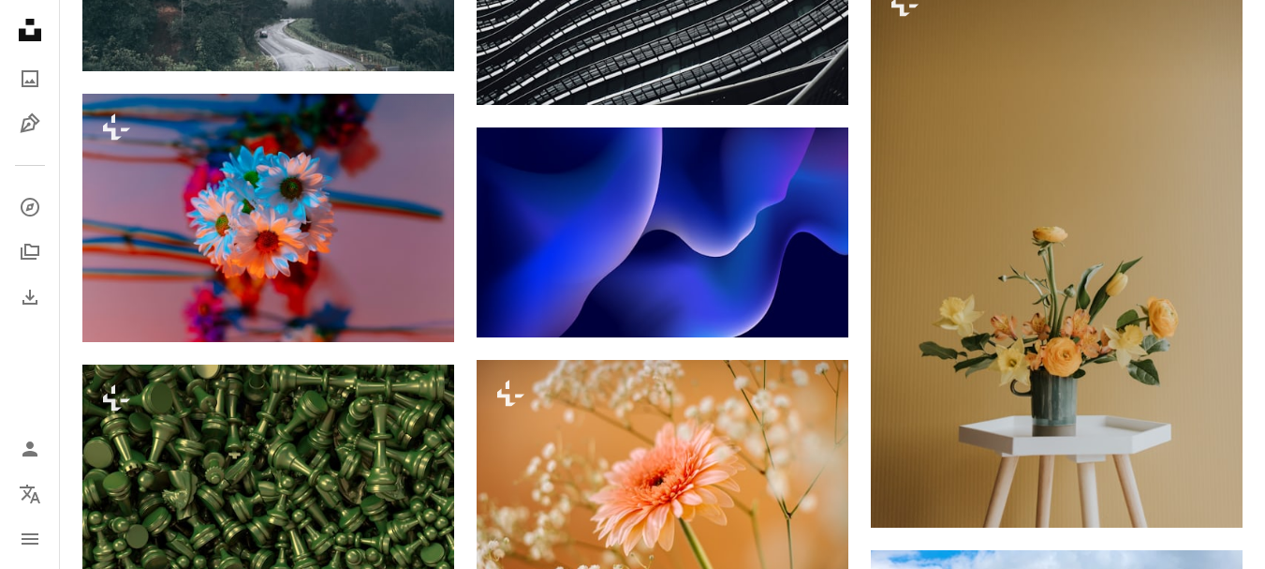
scroll to position [33589, 0]
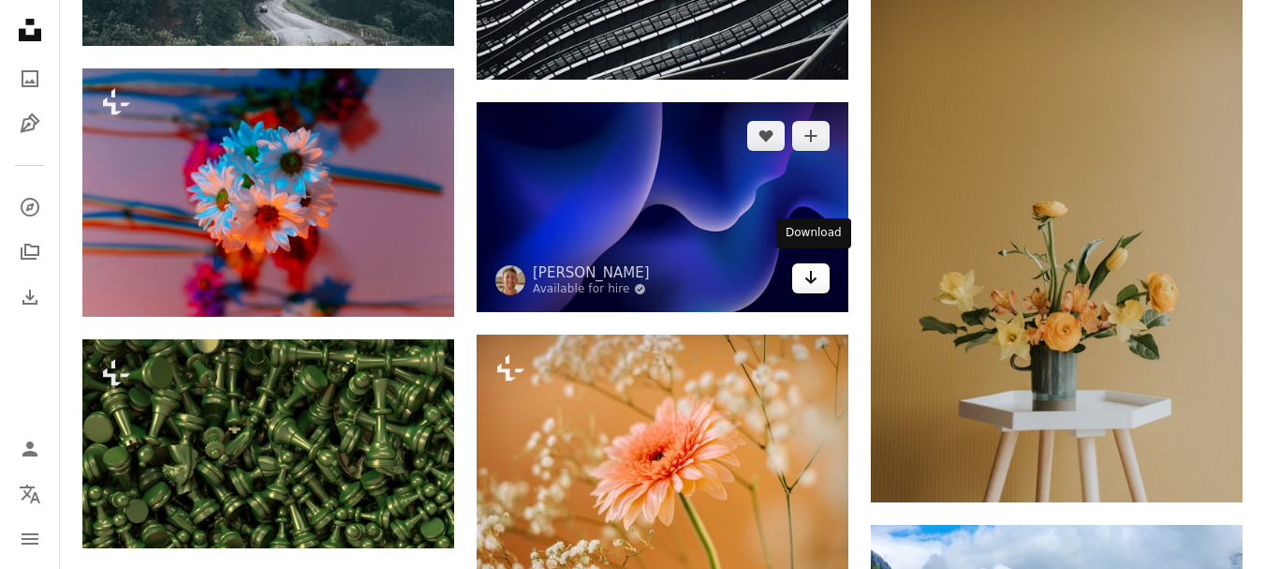
click at [820, 273] on link "Arrow pointing down" at bounding box center [810, 278] width 37 height 30
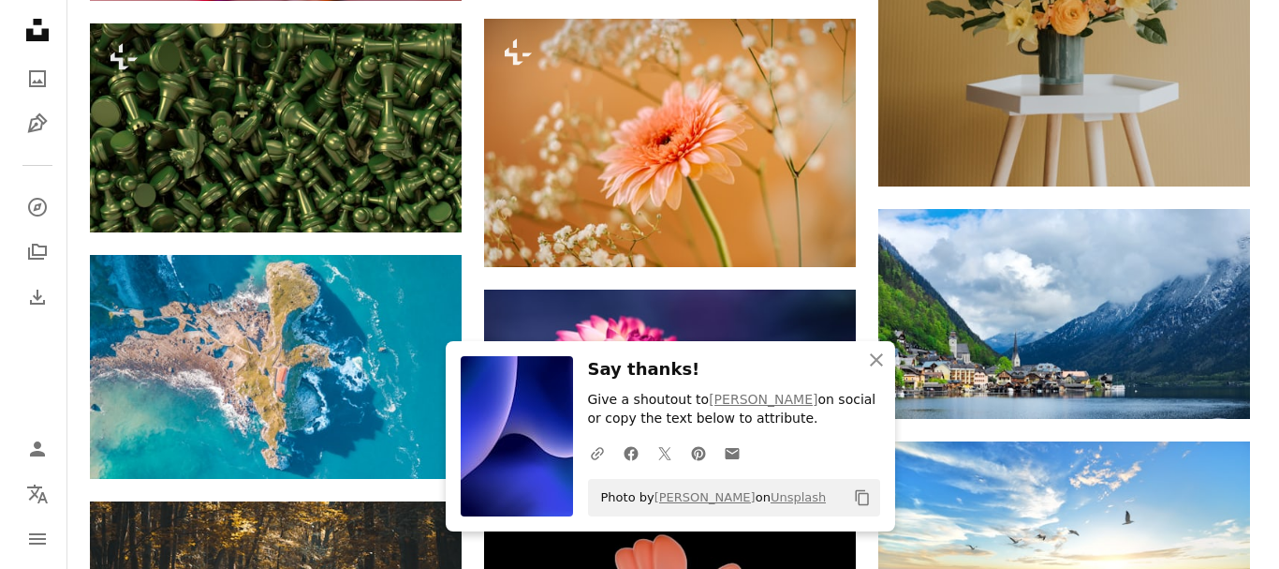
scroll to position [33924, 0]
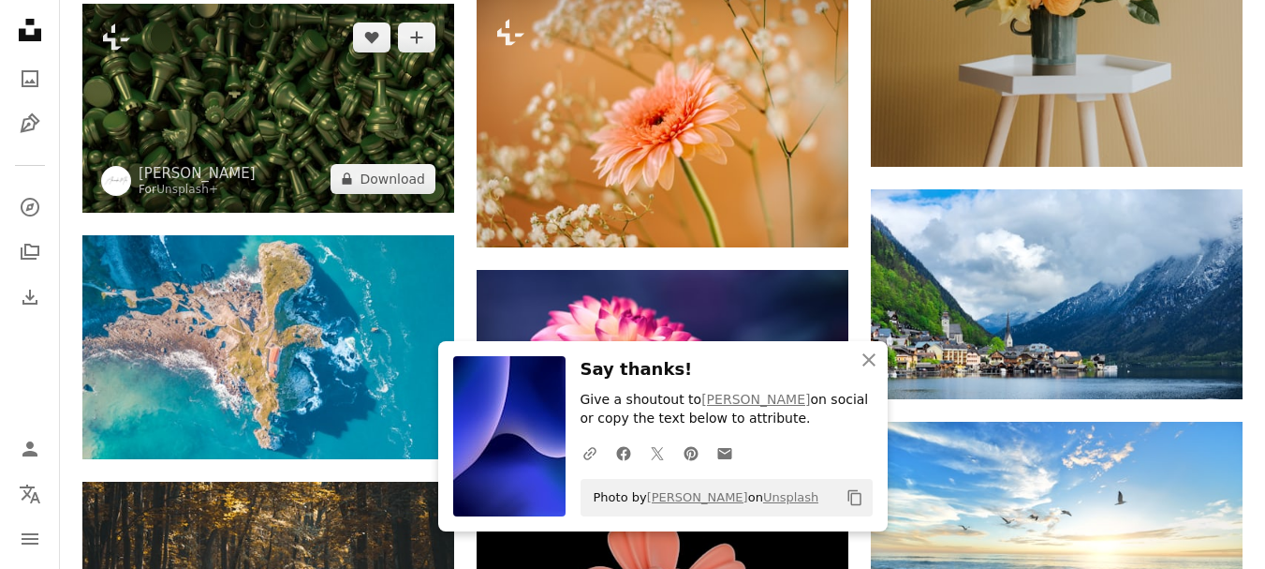
click at [358, 103] on img at bounding box center [268, 108] width 372 height 209
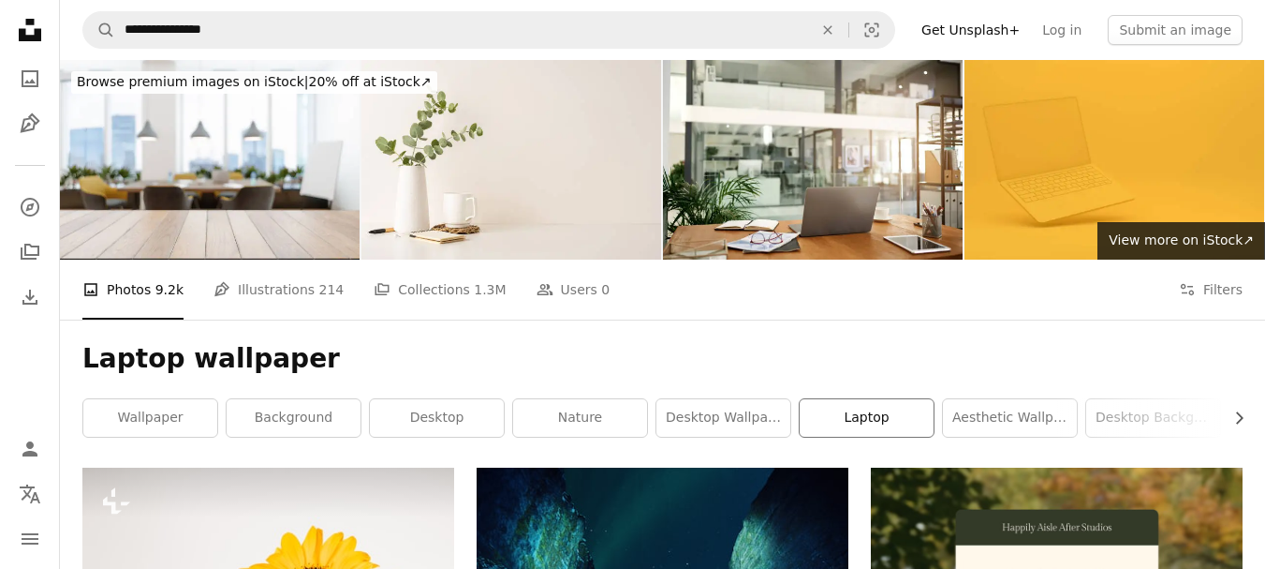
click at [894, 421] on link "laptop" at bounding box center [867, 417] width 134 height 37
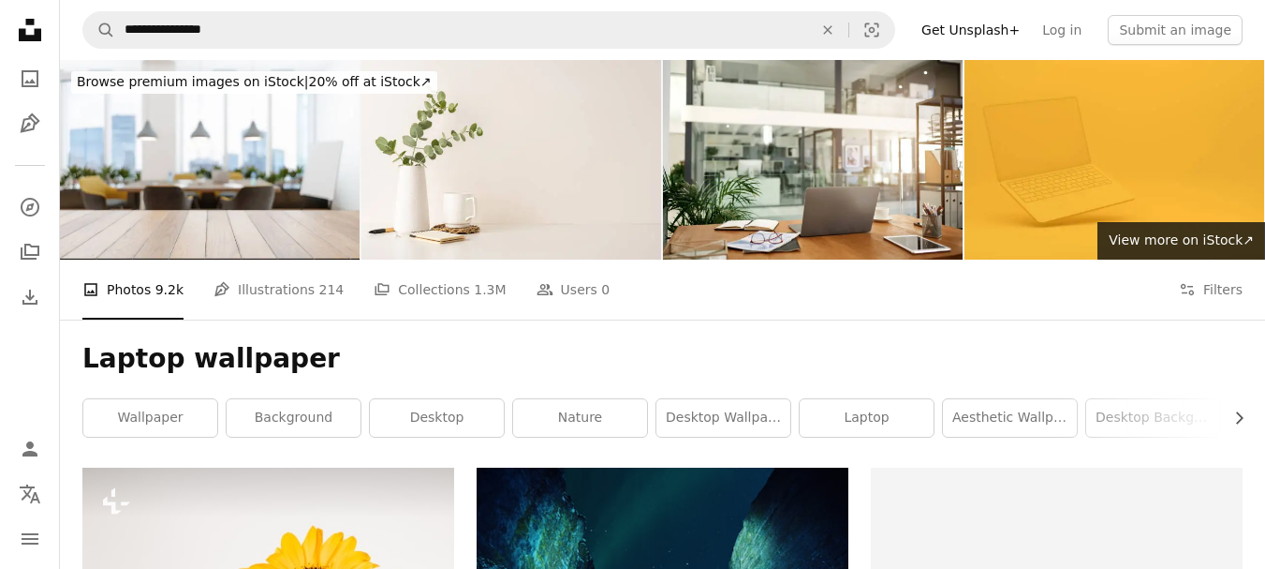
click at [160, 27] on input "**********" at bounding box center [461, 30] width 692 height 36
click at [909, 362] on h1 "Laptop wallpaper" at bounding box center [662, 359] width 1160 height 34
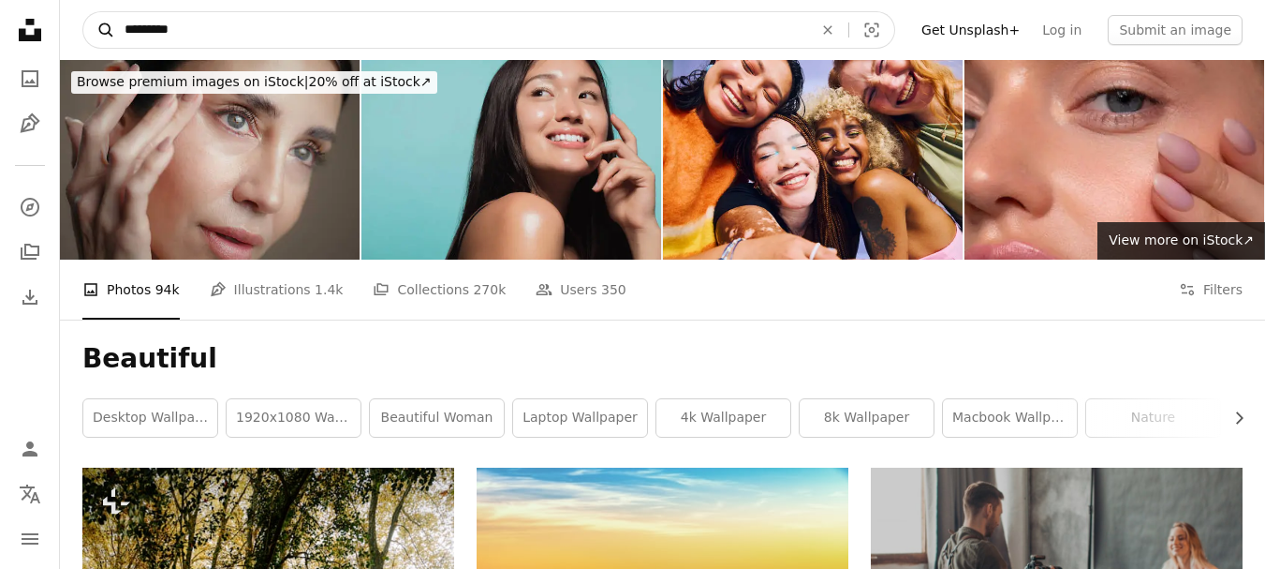
drag, startPoint x: 185, startPoint y: 26, endPoint x: 106, endPoint y: 27, distance: 78.7
click at [106, 27] on form "A magnifying glass ********* An X shape Visual search" at bounding box center [488, 29] width 813 height 37
type input "**********"
click at [83, 12] on button "A magnifying glass" at bounding box center [99, 30] width 32 height 36
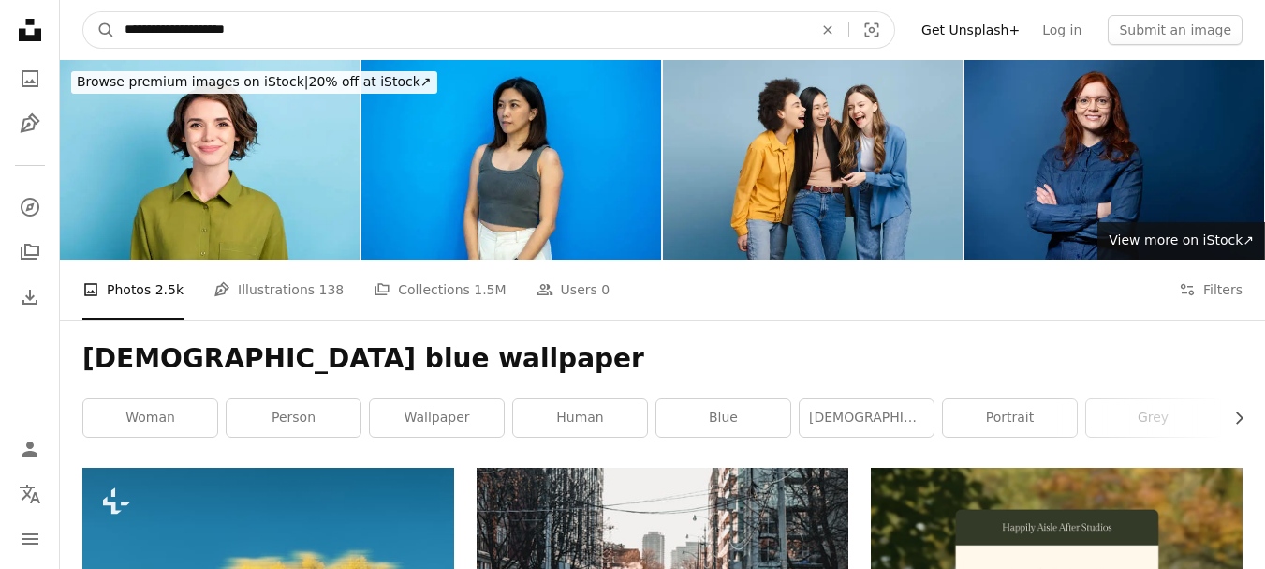
click at [266, 29] on input "**********" at bounding box center [461, 30] width 692 height 36
type input "**********"
click button "A magnifying glass" at bounding box center [99, 30] width 32 height 36
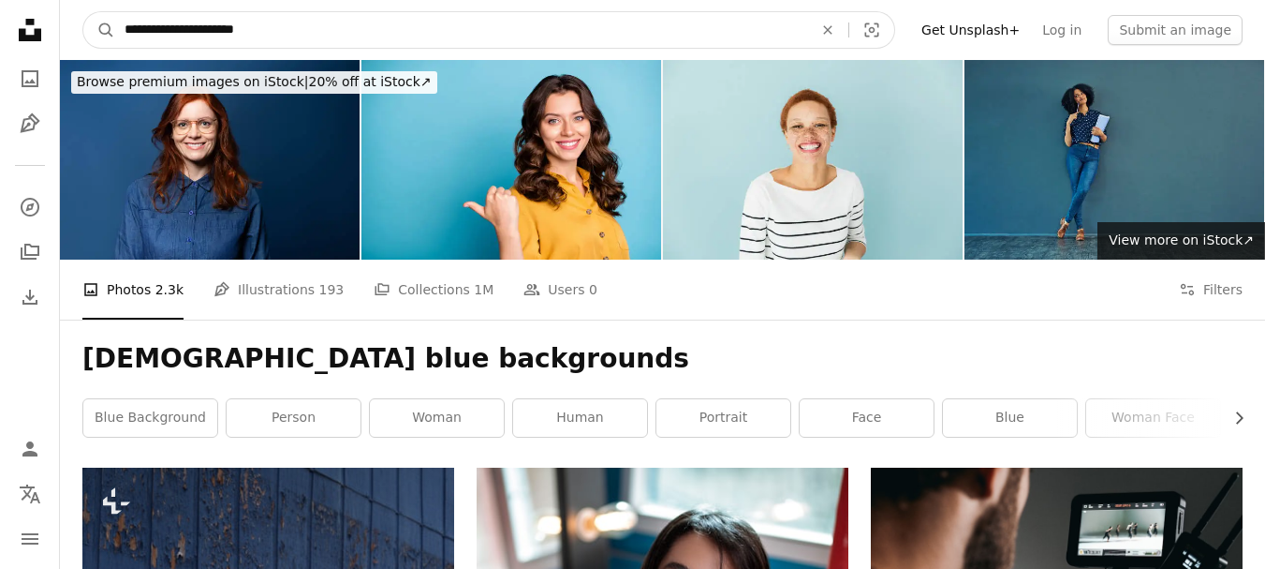
drag, startPoint x: 160, startPoint y: 31, endPoint x: 40, endPoint y: 21, distance: 120.3
type input "**********"
click button "A magnifying glass" at bounding box center [99, 30] width 32 height 36
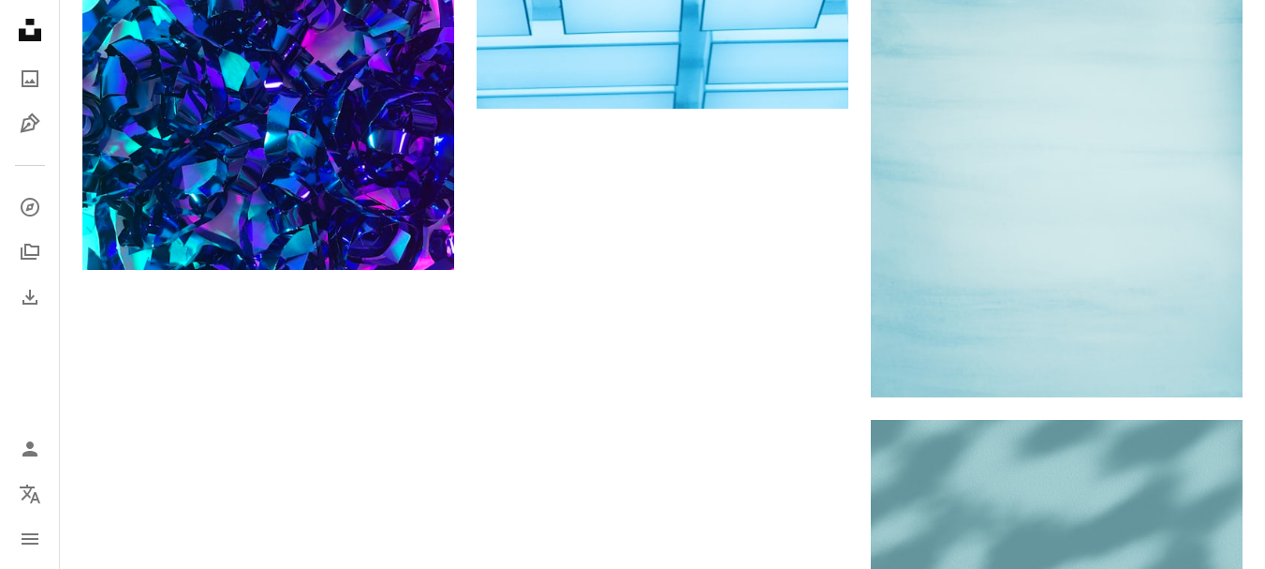
scroll to position [3016, 0]
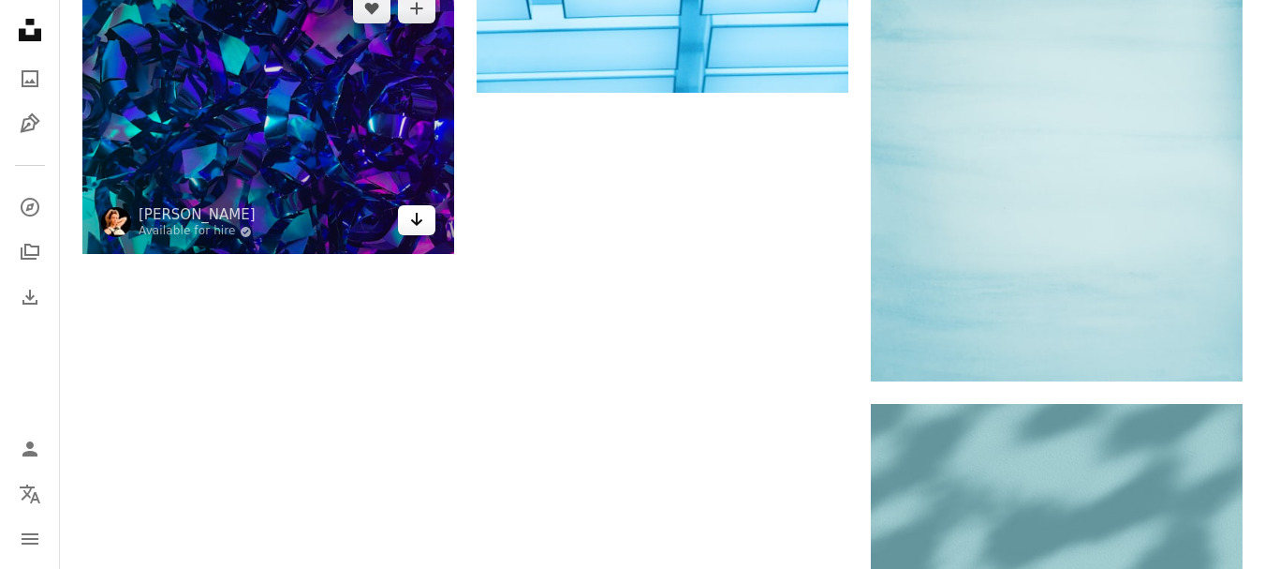
click at [411, 230] on link "Arrow pointing down" at bounding box center [416, 220] width 37 height 30
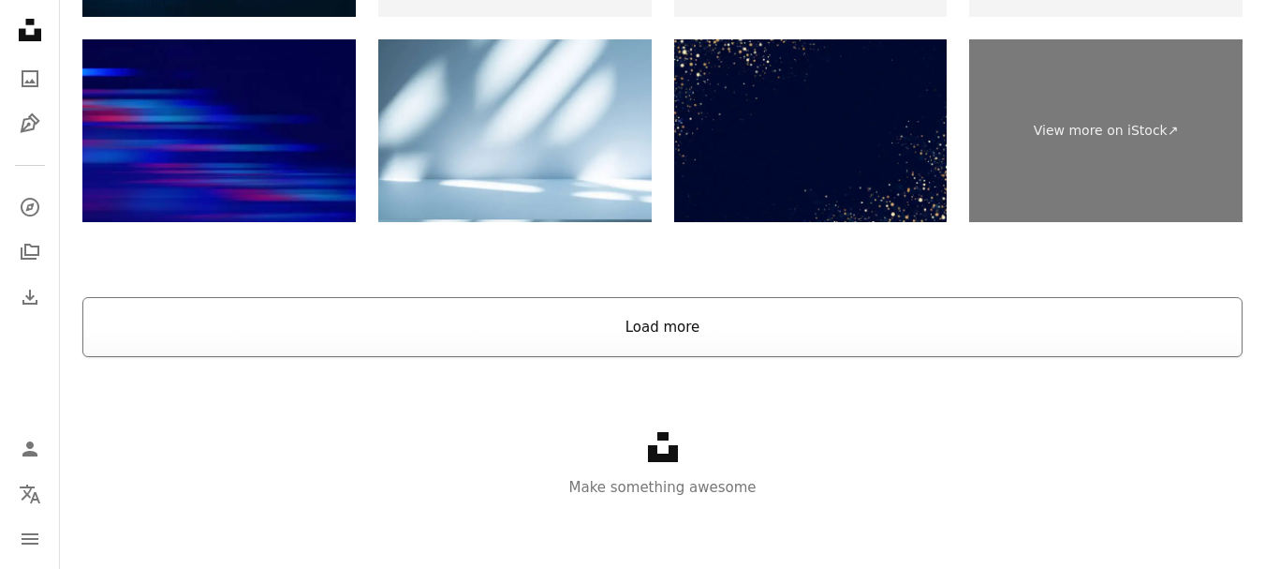
scroll to position [4096, 0]
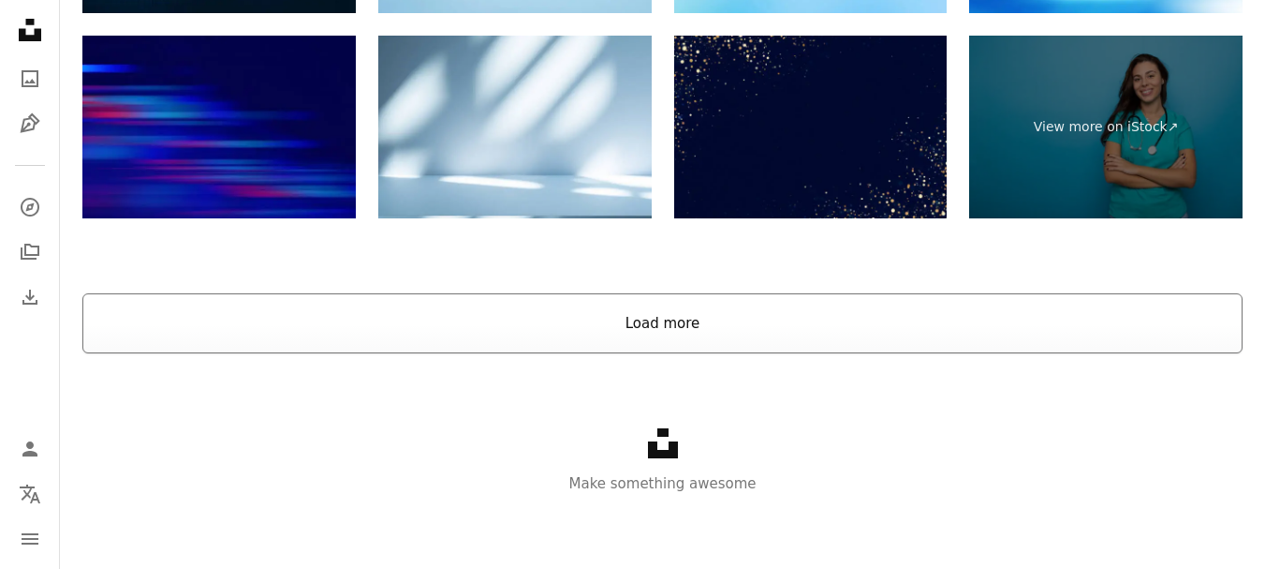
click at [687, 321] on button "Load more" at bounding box center [662, 323] width 1160 height 60
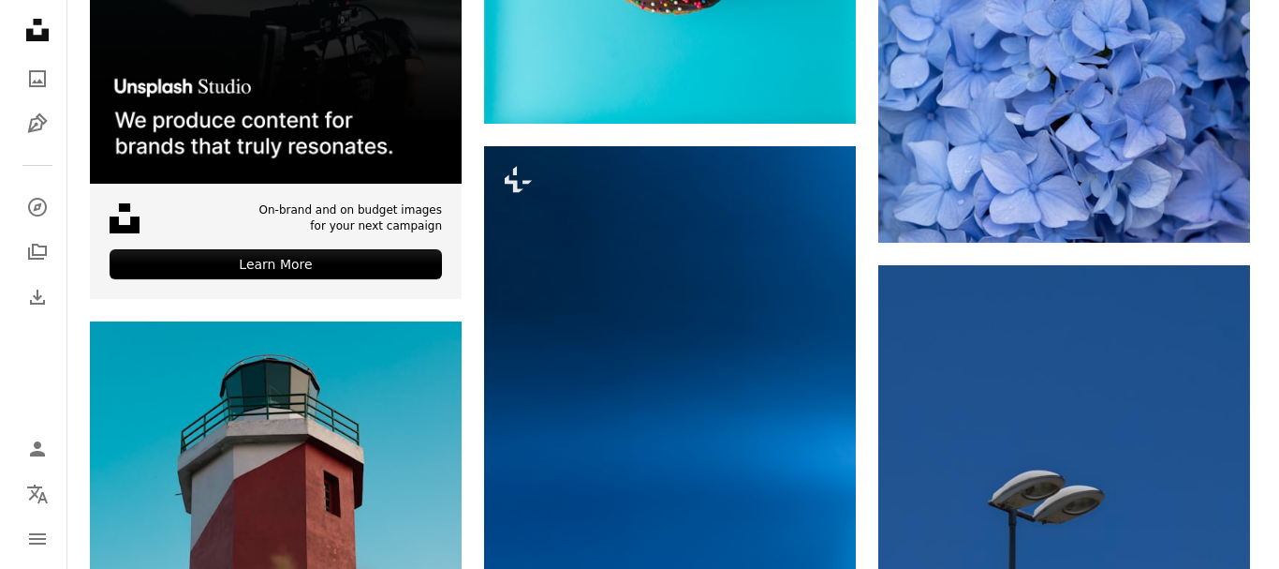
scroll to position [4707, 0]
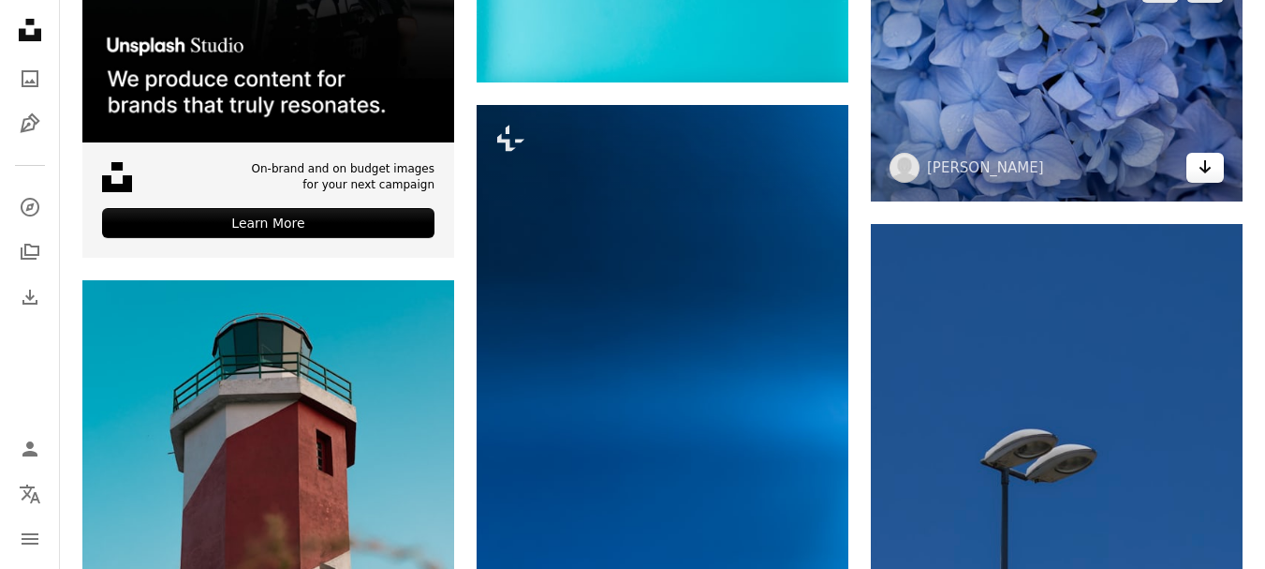
click at [1205, 169] on icon "Download" at bounding box center [1206, 166] width 12 height 13
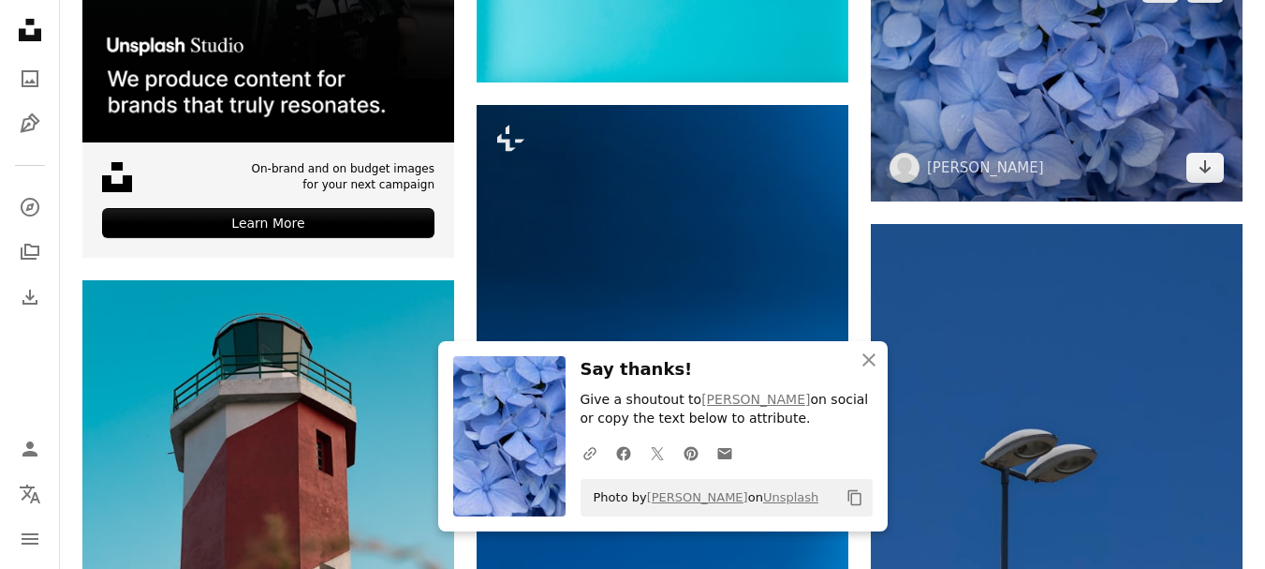
click at [1042, 78] on img at bounding box center [1057, 77] width 372 height 247
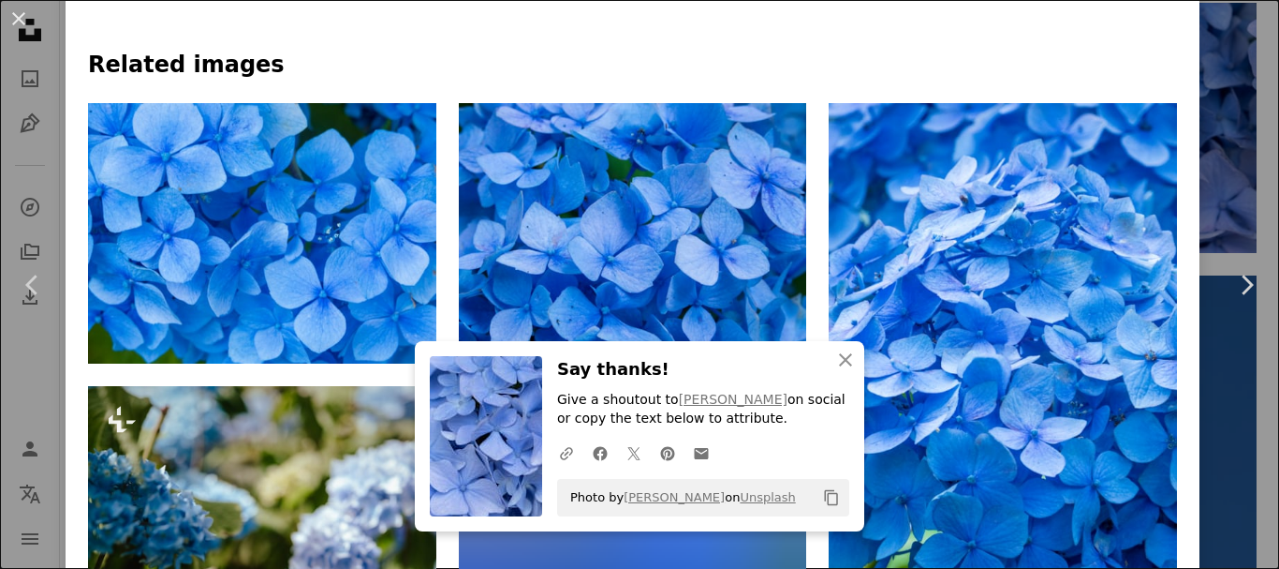
scroll to position [1130, 0]
